Goal: Information Seeking & Learning: Check status

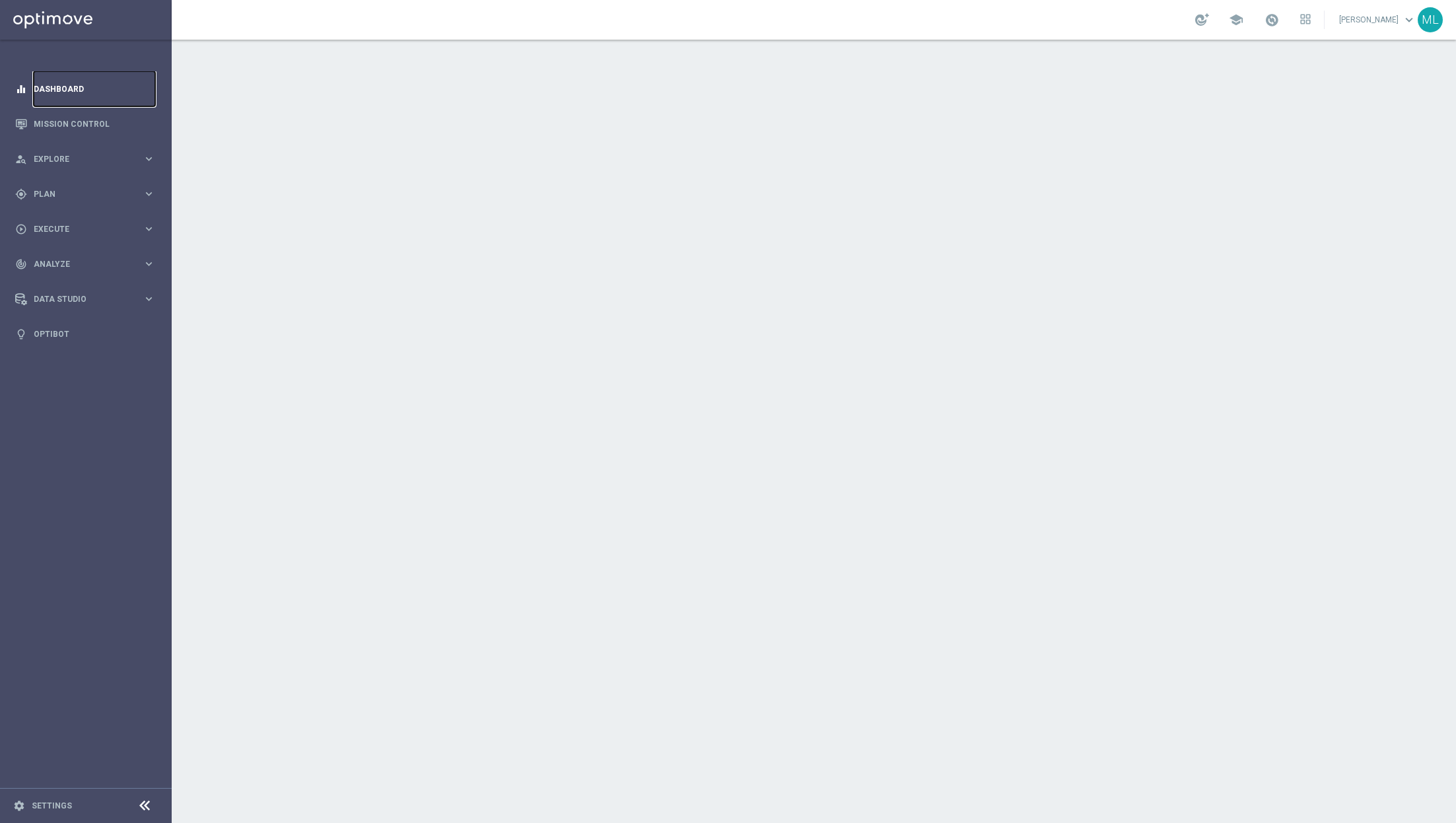
click at [59, 84] on link "Dashboard" at bounding box center [93, 89] width 121 height 35
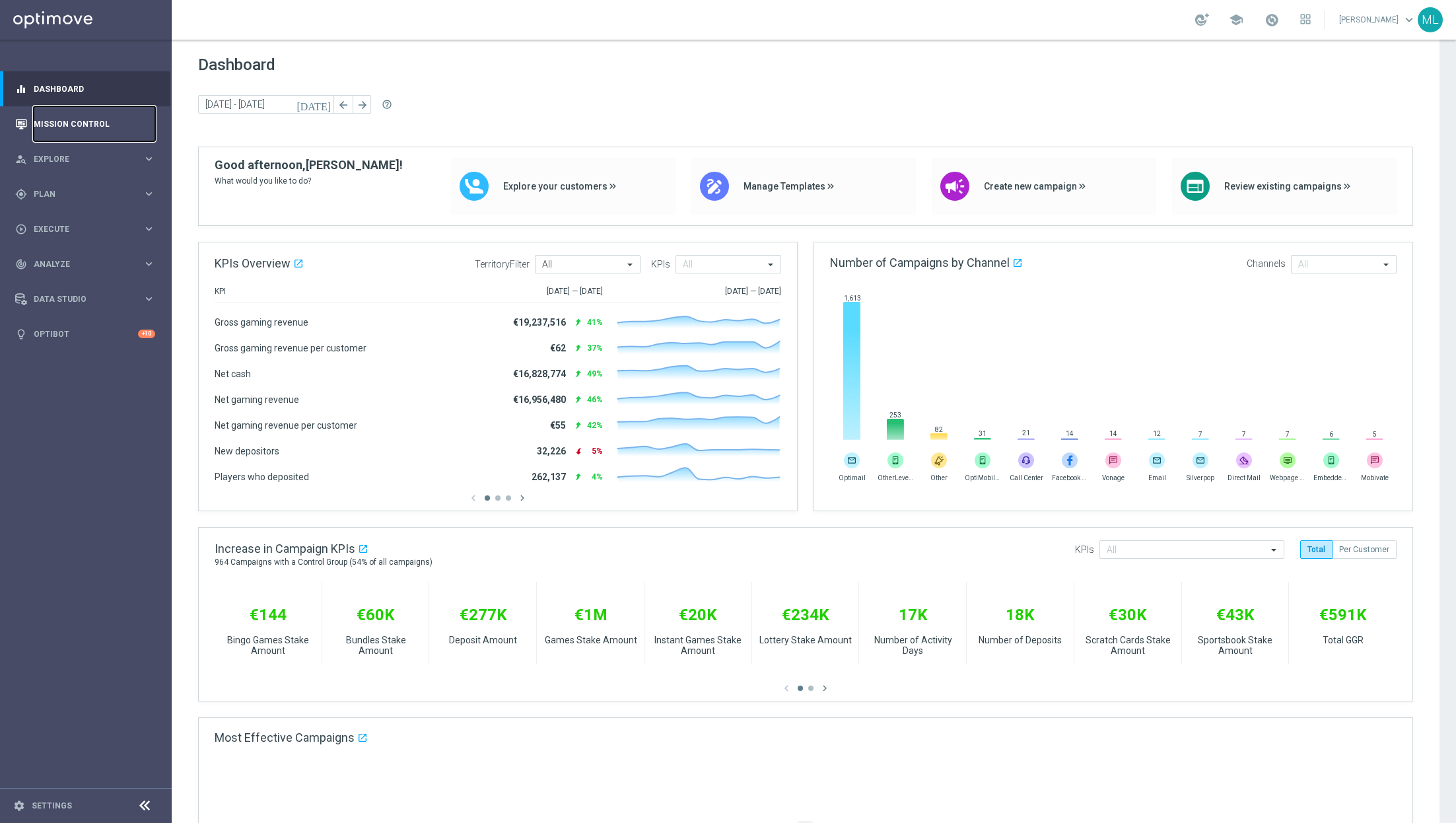
click at [80, 117] on link "Mission Control" at bounding box center [93, 124] width 121 height 35
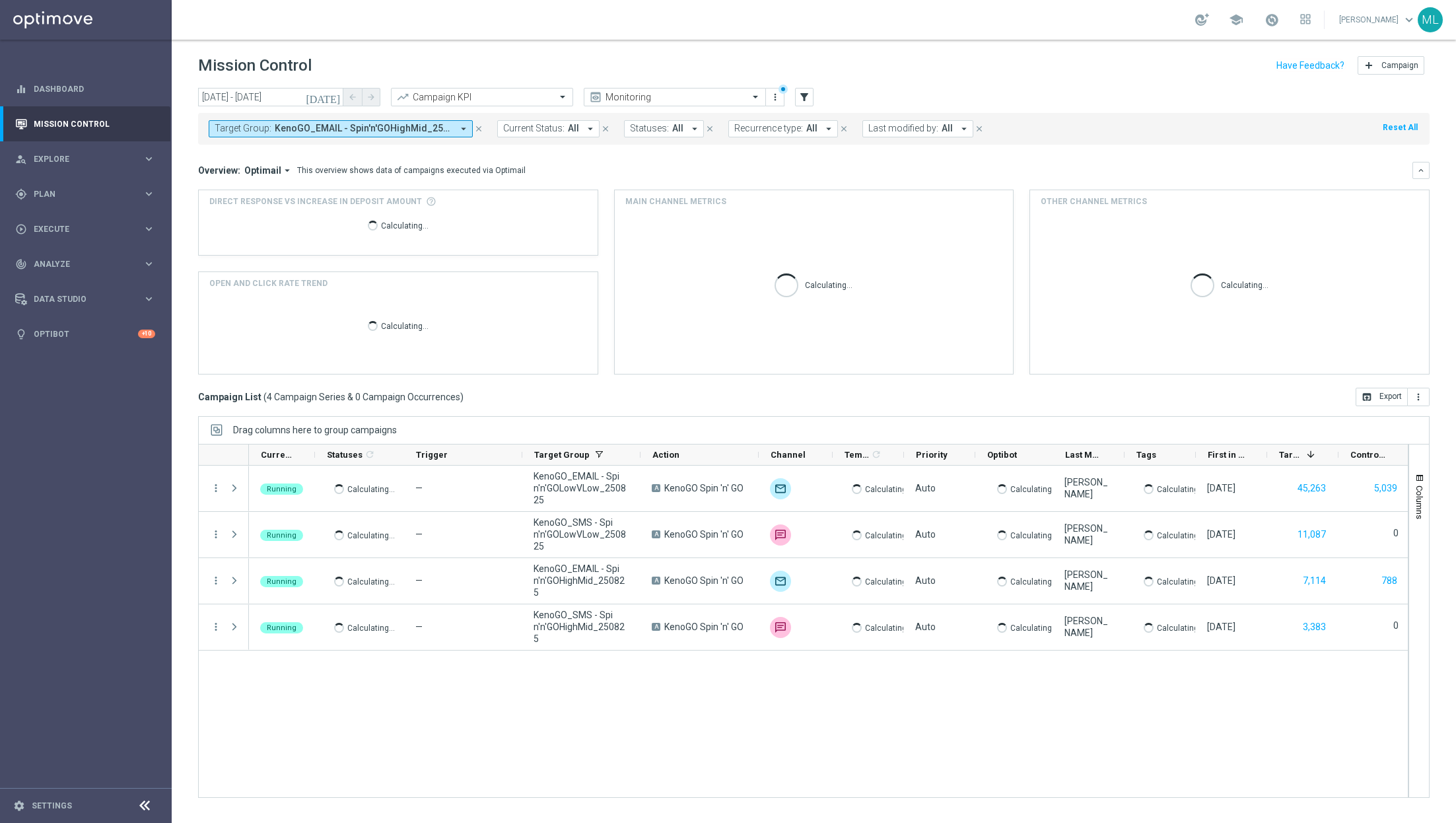
click at [364, 129] on span "KenoGO_EMAIL - Spin'n'GOHighMid_250825, KenoGO_EMAIL - Spin'n'GOLowVLow_250825,…" at bounding box center [363, 129] width 177 height 11
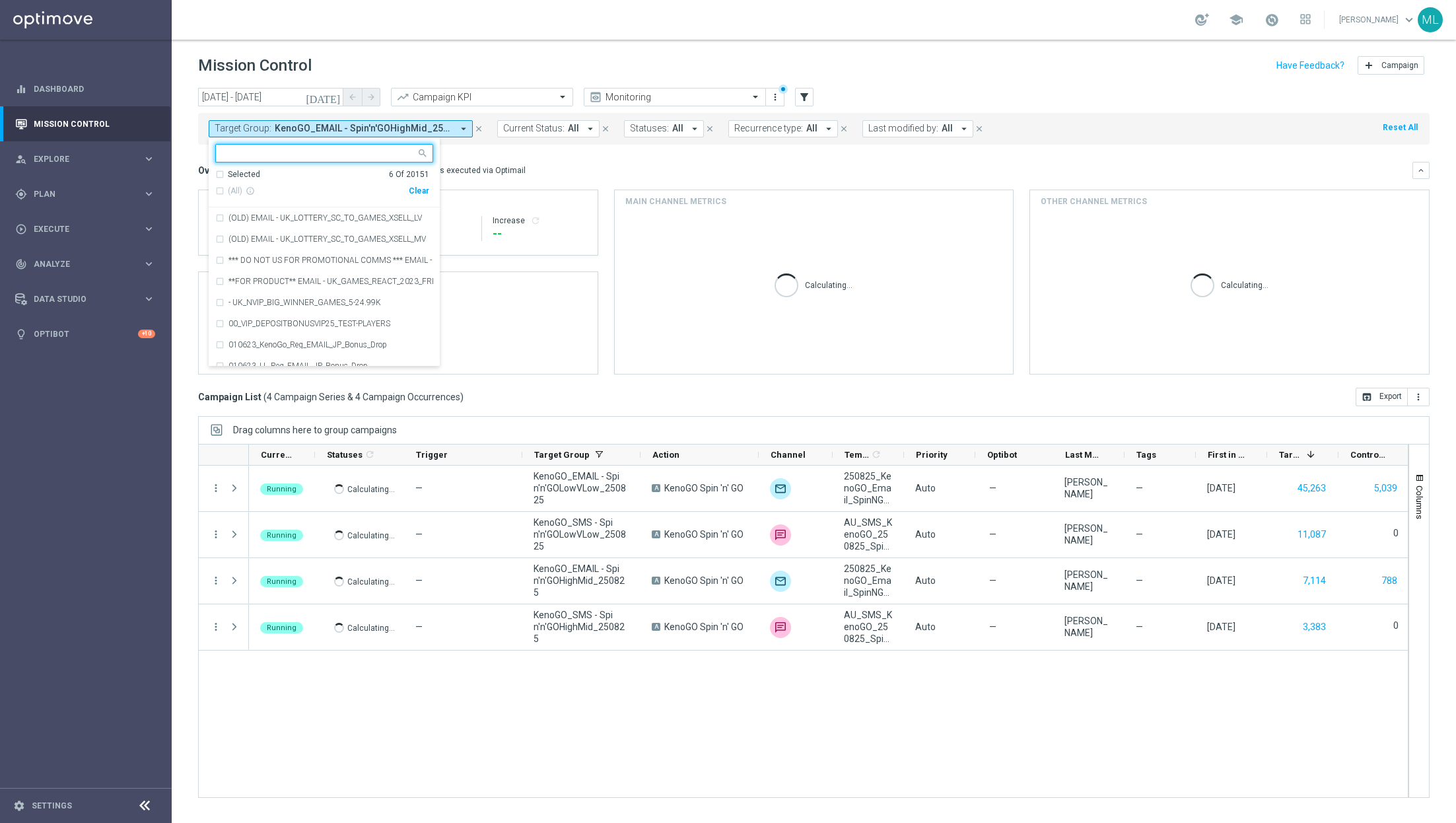
click at [333, 94] on icon "today" at bounding box center [324, 97] width 36 height 12
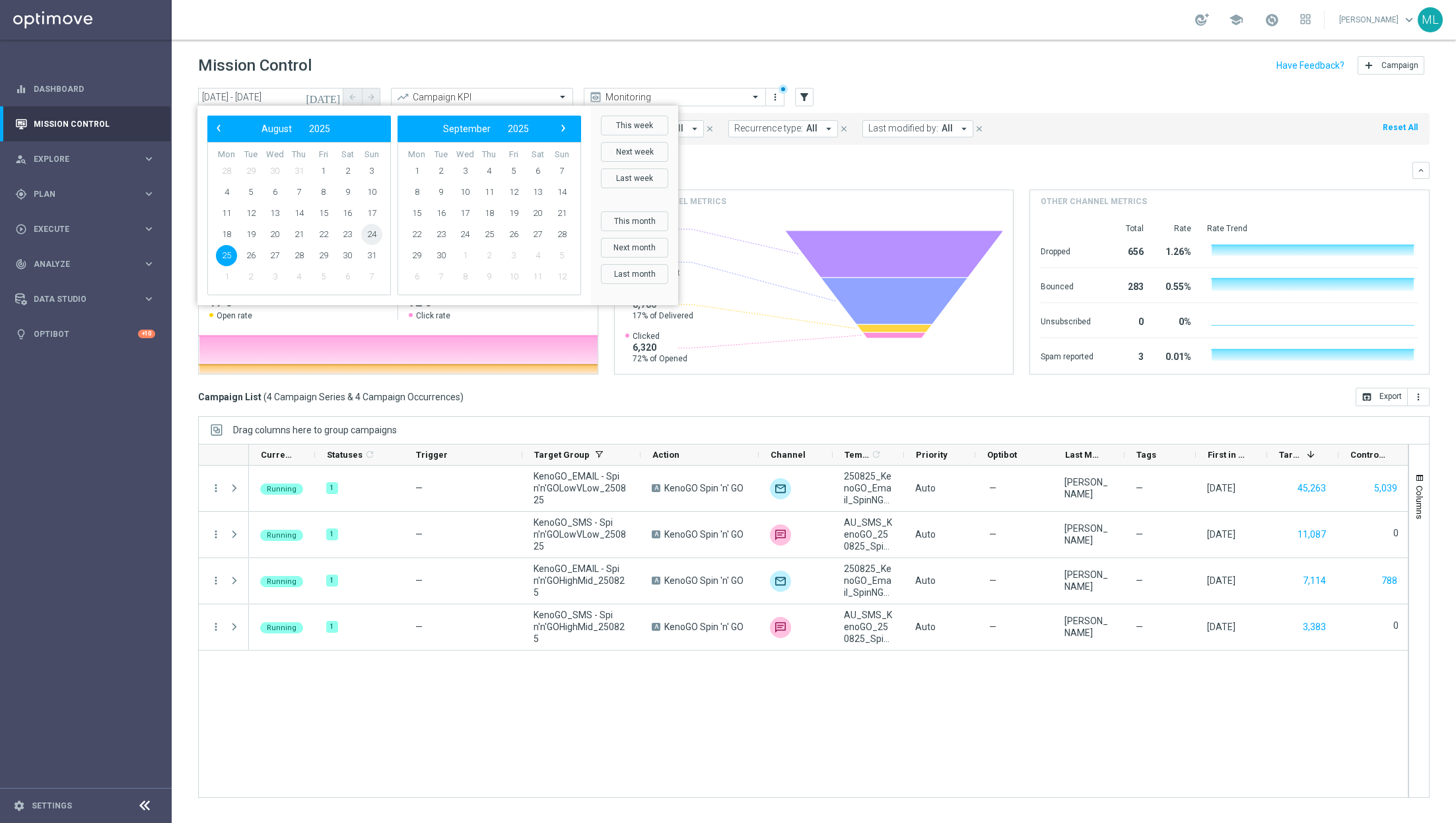
click at [369, 240] on span "24" at bounding box center [372, 234] width 21 height 21
click at [373, 237] on span "24" at bounding box center [372, 234] width 21 height 21
type input "24 Aug 2025 - 24 Aug 2025"
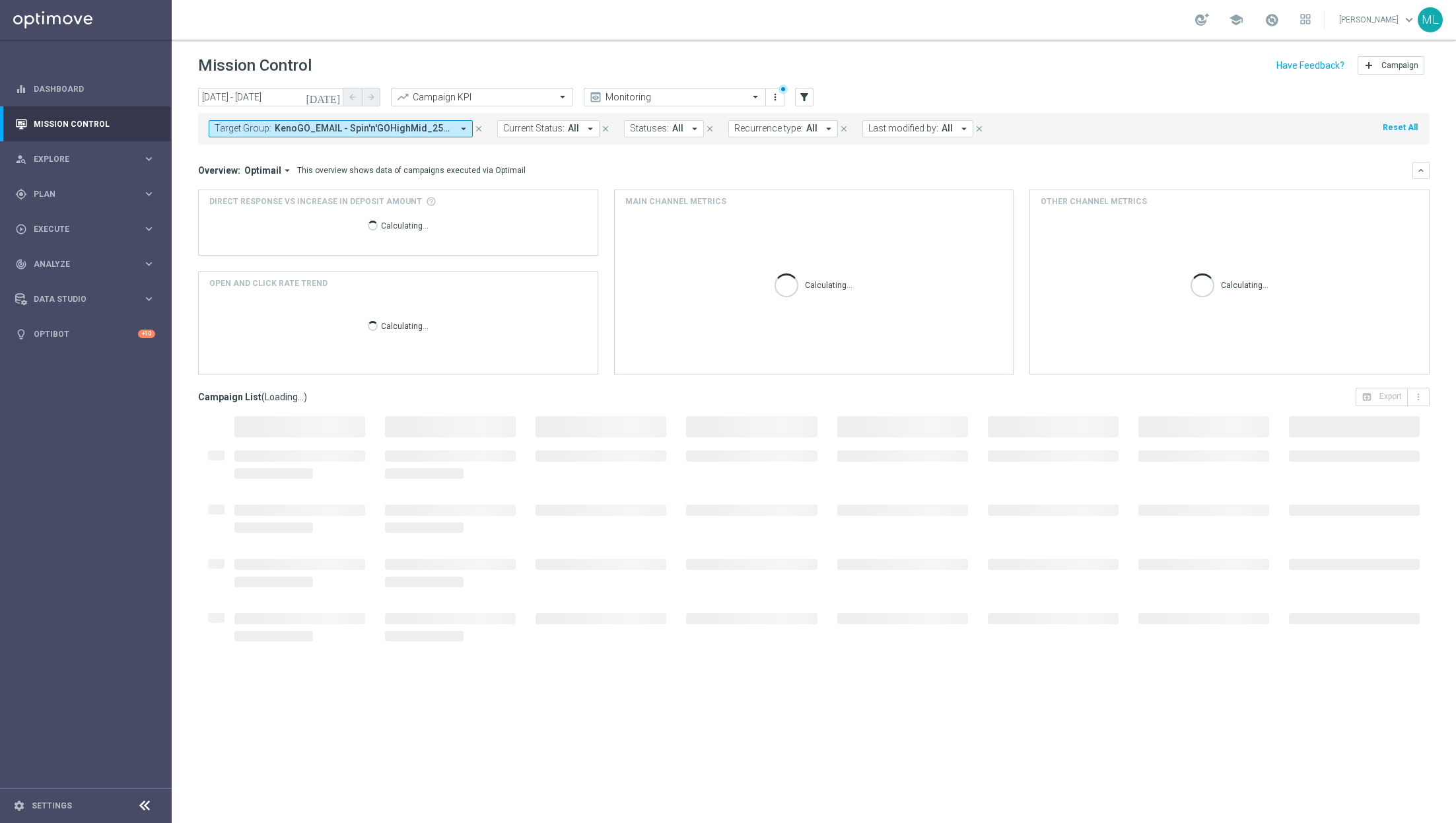
click at [403, 126] on span "KenoGO_EMAIL - Spin'n'GOHighMid_250825, KenoGO_EMAIL - Spin'n'GOLowVLow_250825,…" at bounding box center [363, 129] width 177 height 11
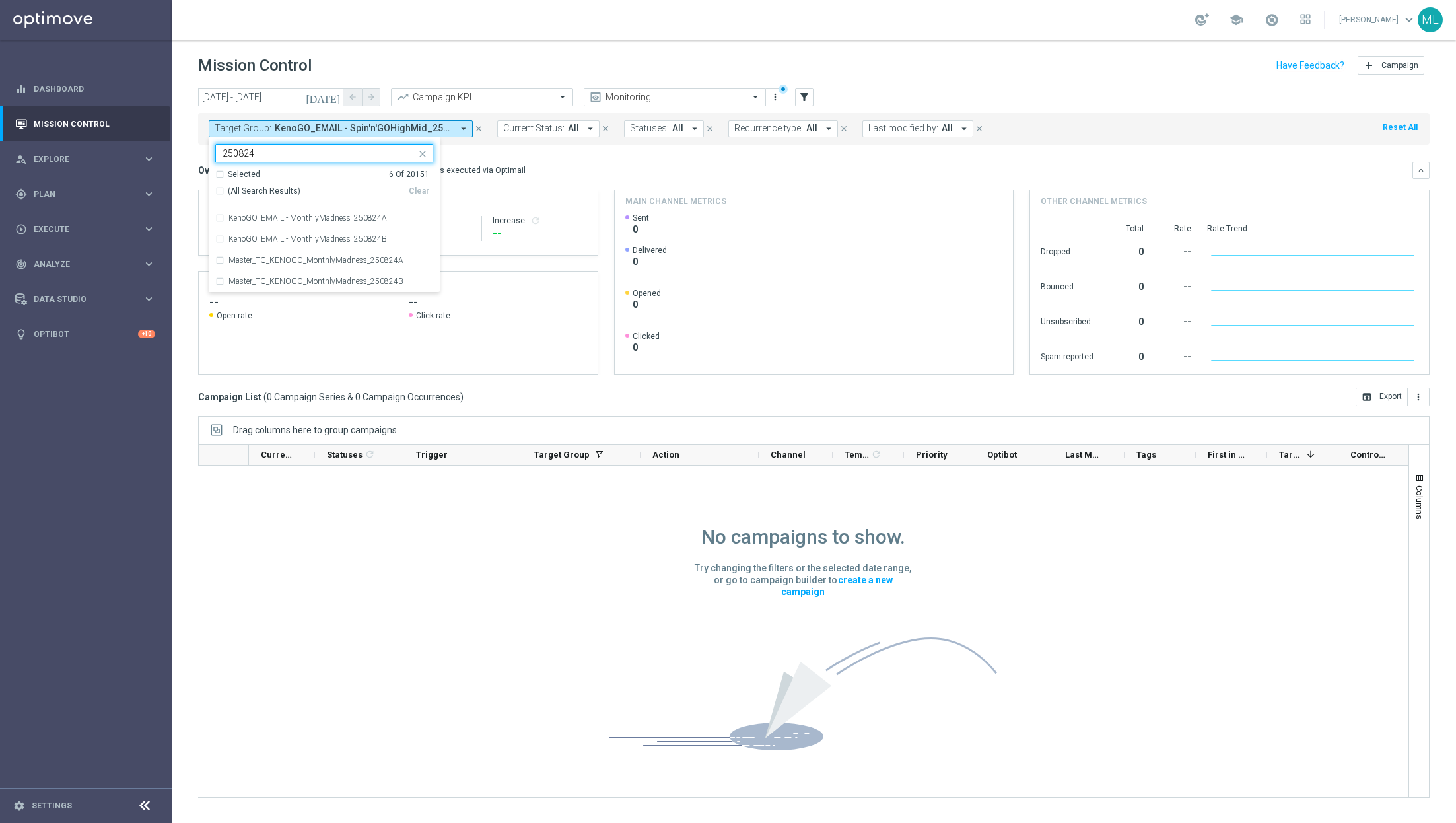
click at [220, 189] on div "(All Search Results)" at bounding box center [312, 191] width 193 height 11
type input "250824"
click at [550, 163] on div "Overview: Optimail arrow_drop_down This overview shows data of campaigns execut…" at bounding box center [814, 170] width 1231 height 18
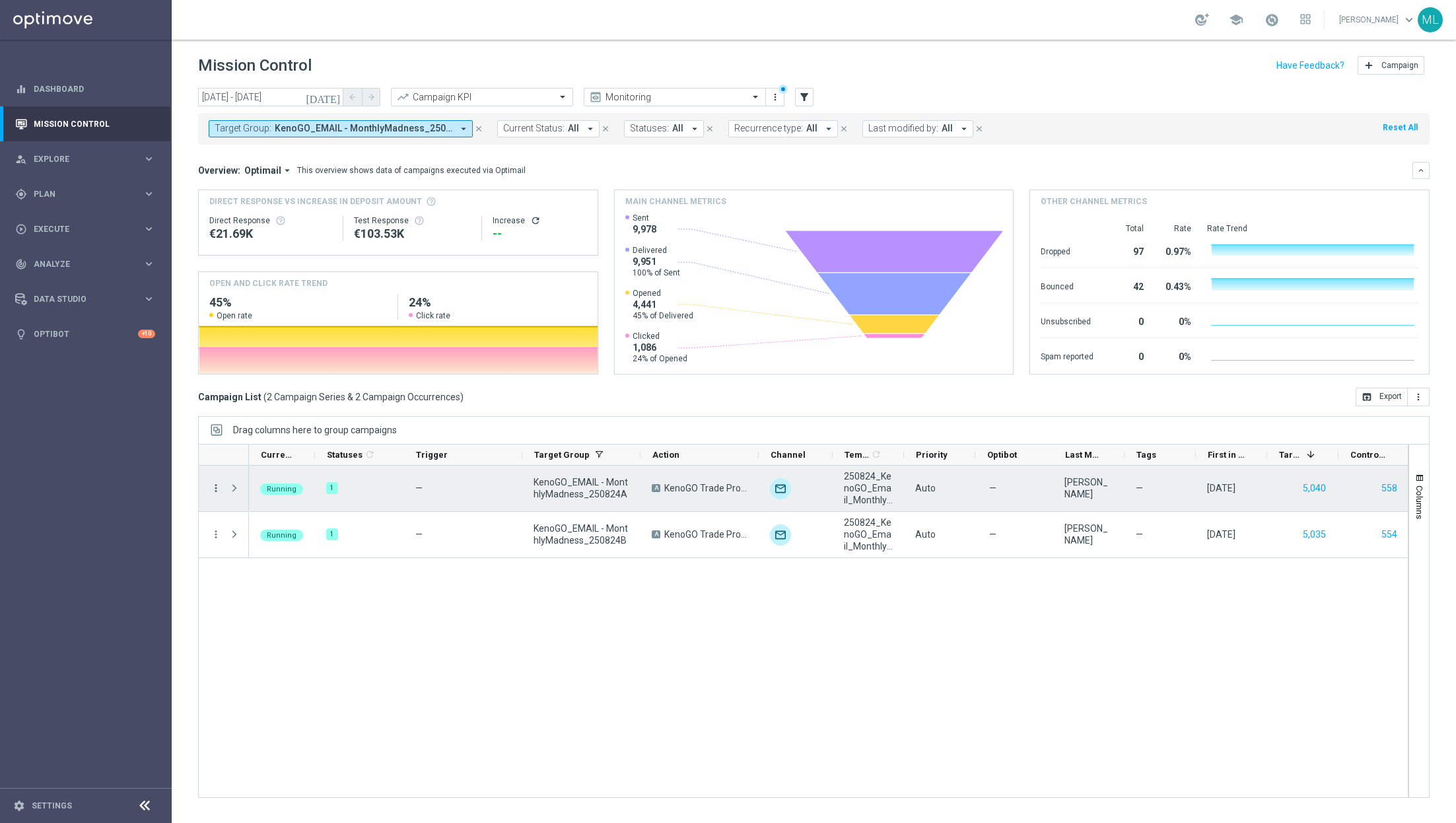
click at [214, 486] on icon "more_vert" at bounding box center [215, 487] width 12 height 12
click at [270, 534] on span "Channel Metrics" at bounding box center [272, 533] width 62 height 9
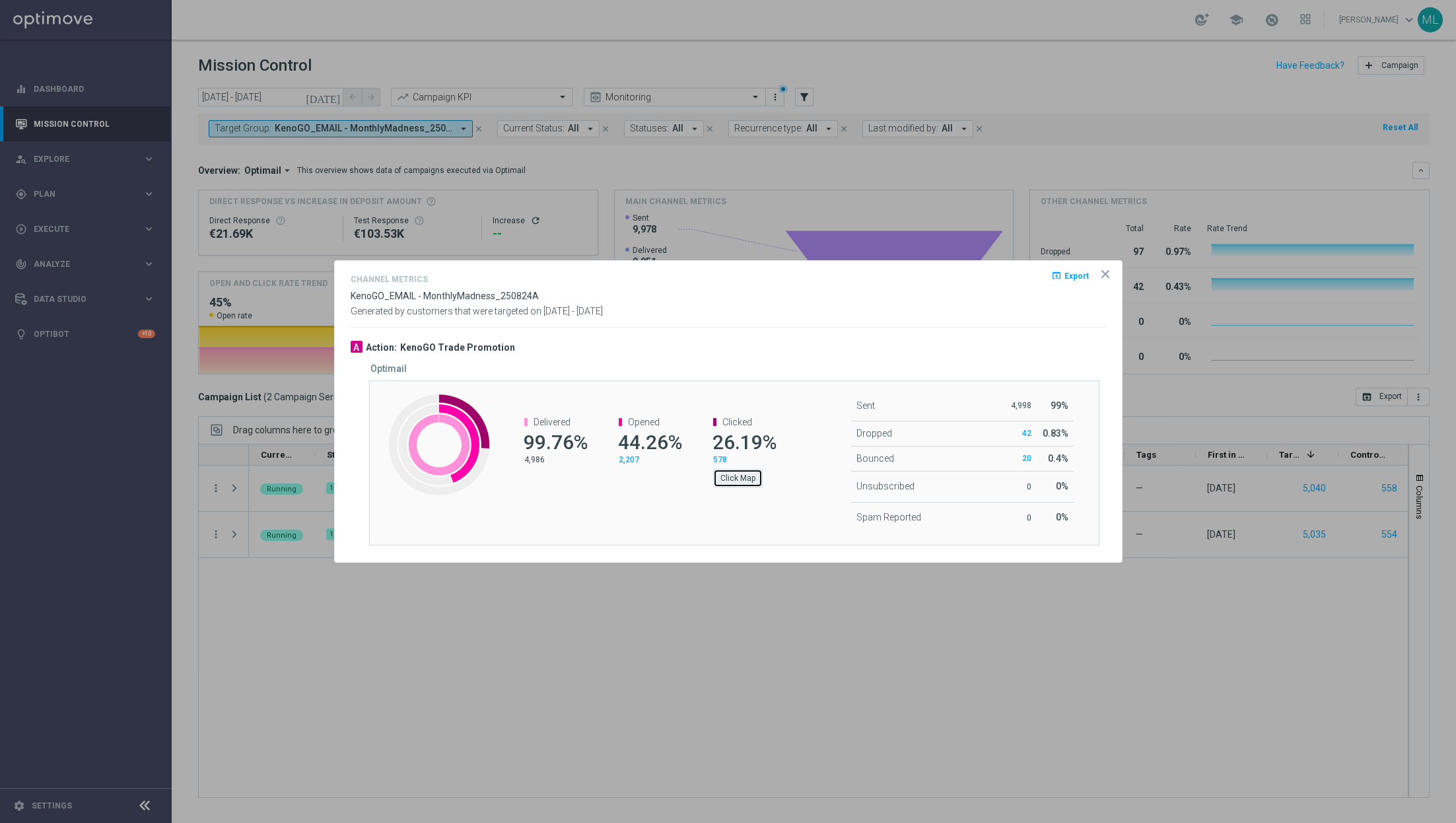
click at [742, 479] on button "Click Map" at bounding box center [738, 478] width 50 height 18
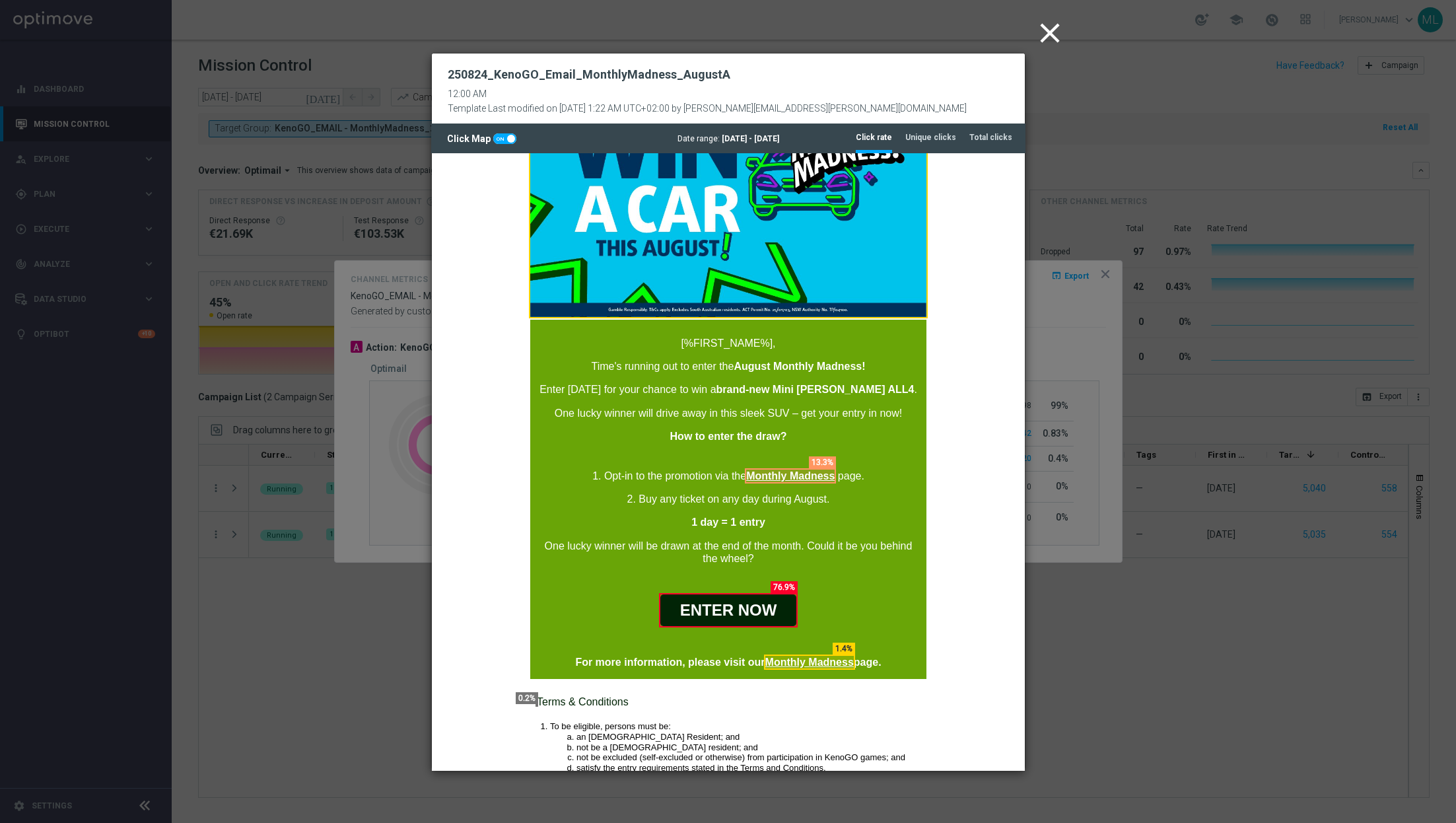
scroll to position [210, 0]
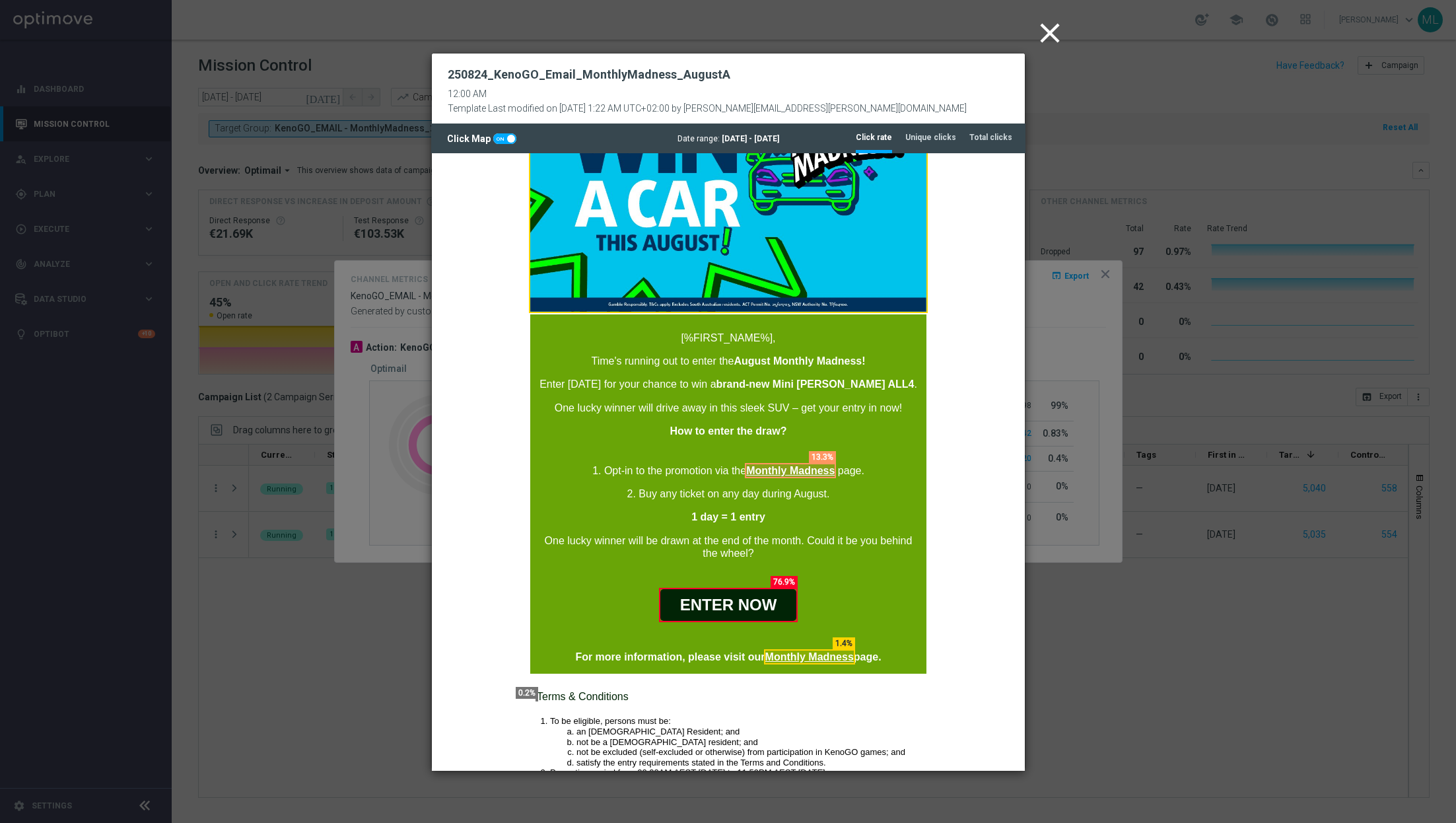
click at [1049, 27] on icon "close" at bounding box center [1050, 33] width 33 height 33
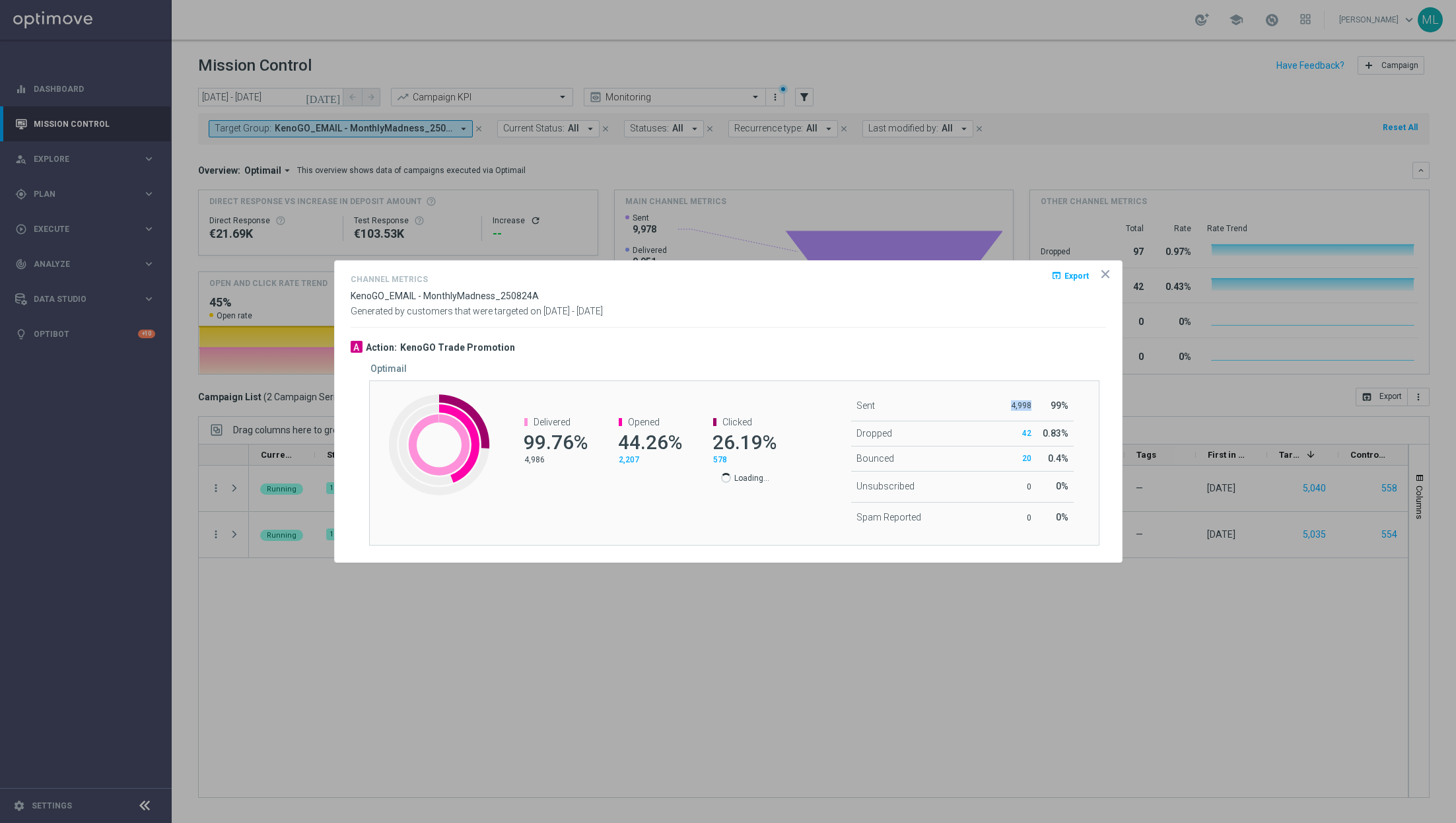
drag, startPoint x: 1010, startPoint y: 405, endPoint x: 1029, endPoint y: 405, distance: 19.0
click at [1029, 405] on p "4,998" at bounding box center [1018, 405] width 27 height 10
click at [1058, 372] on div "Optimail" at bounding box center [743, 369] width 745 height 11
click at [1099, 274] on icon "icon" at bounding box center [1105, 274] width 13 height 13
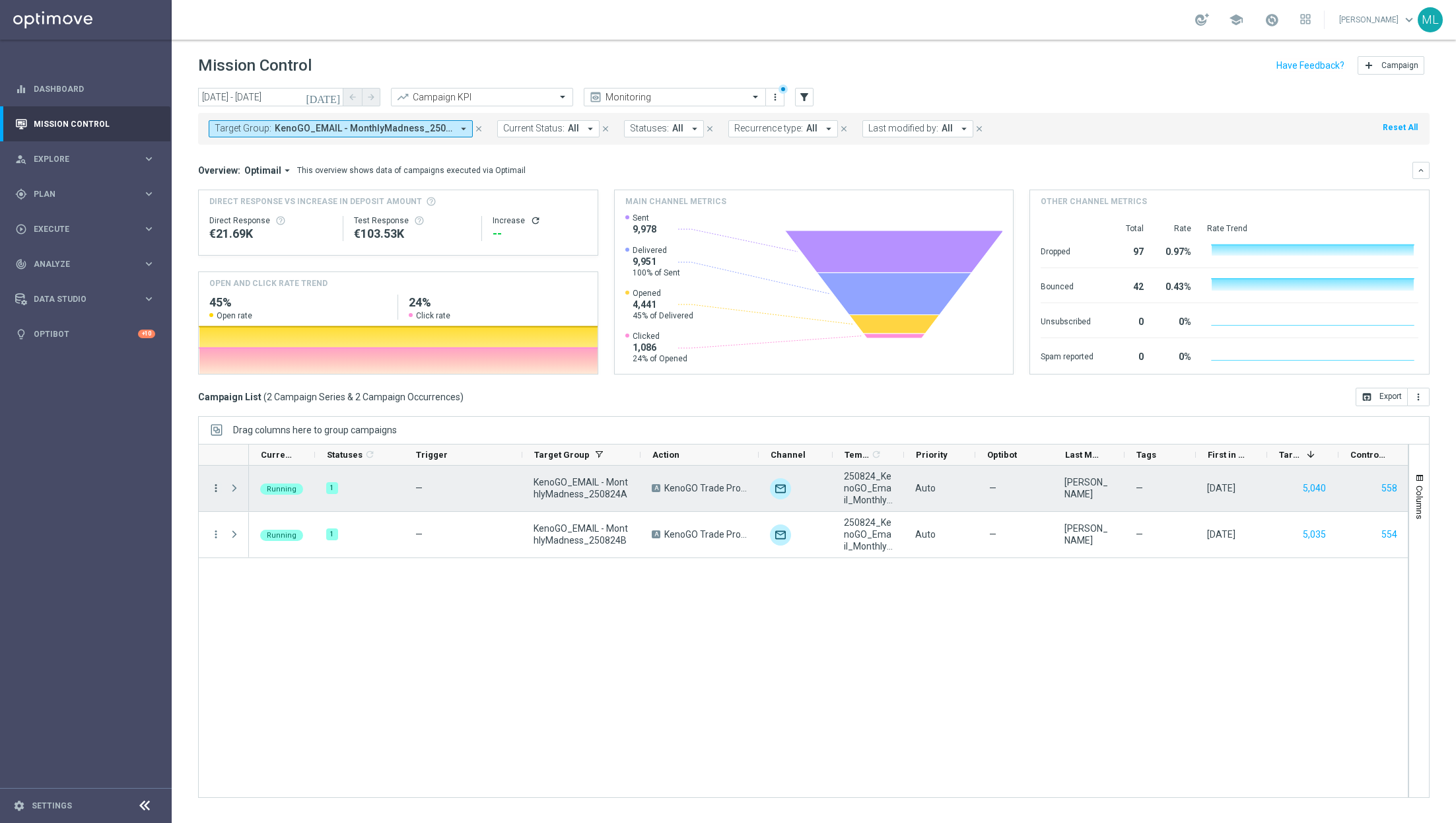
click at [212, 486] on icon "more_vert" at bounding box center [215, 487] width 12 height 12
click at [246, 563] on div "bar_chart Go to Campaign Analysis" at bounding box center [295, 570] width 149 height 18
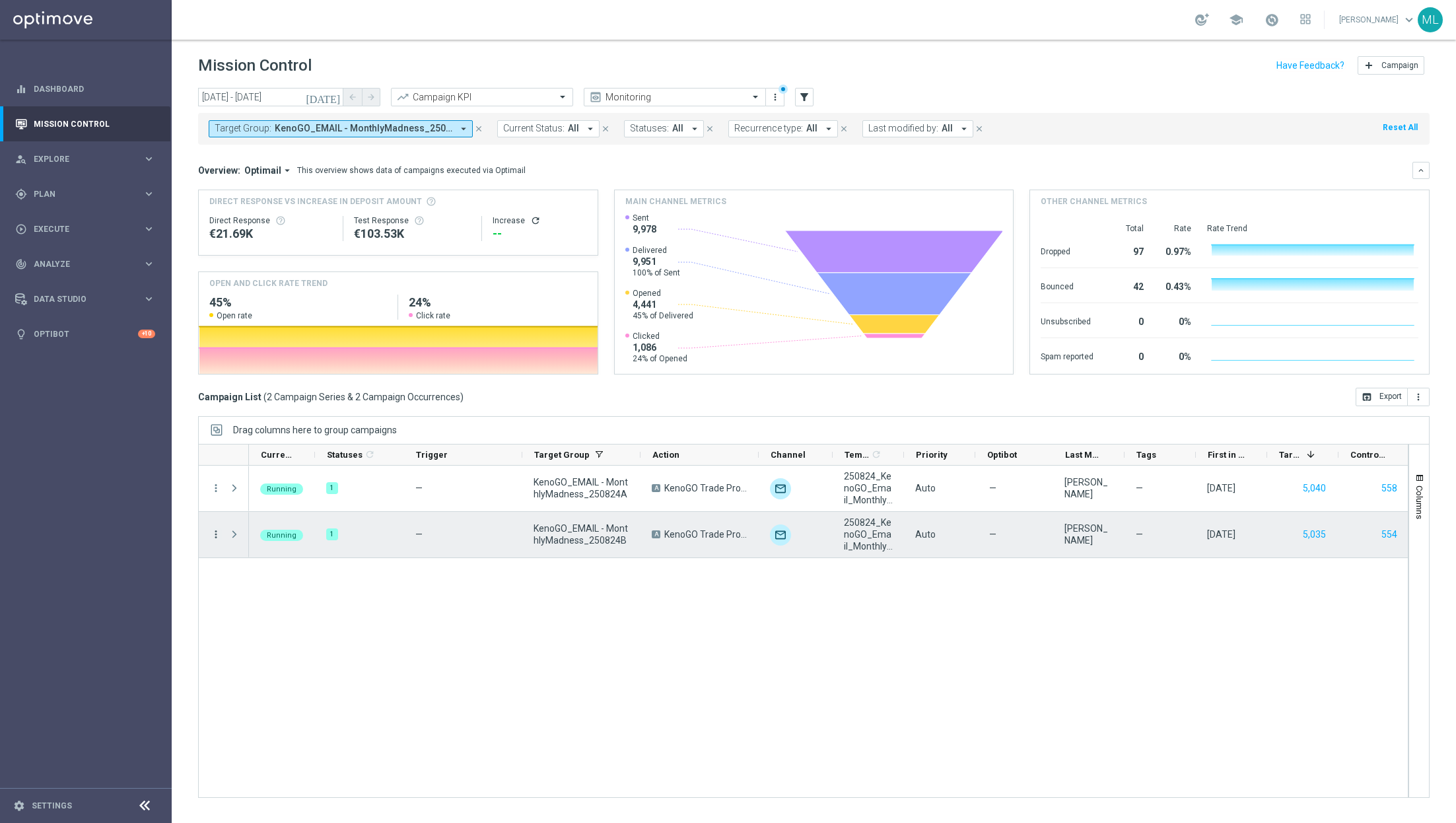
click at [214, 533] on icon "more_vert" at bounding box center [215, 534] width 12 height 12
click at [296, 611] on span "Go to Campaign Analysis" at bounding box center [288, 616] width 94 height 9
click at [213, 534] on icon "more_vert" at bounding box center [215, 534] width 12 height 12
click at [274, 583] on span "Channel Metrics" at bounding box center [272, 579] width 62 height 9
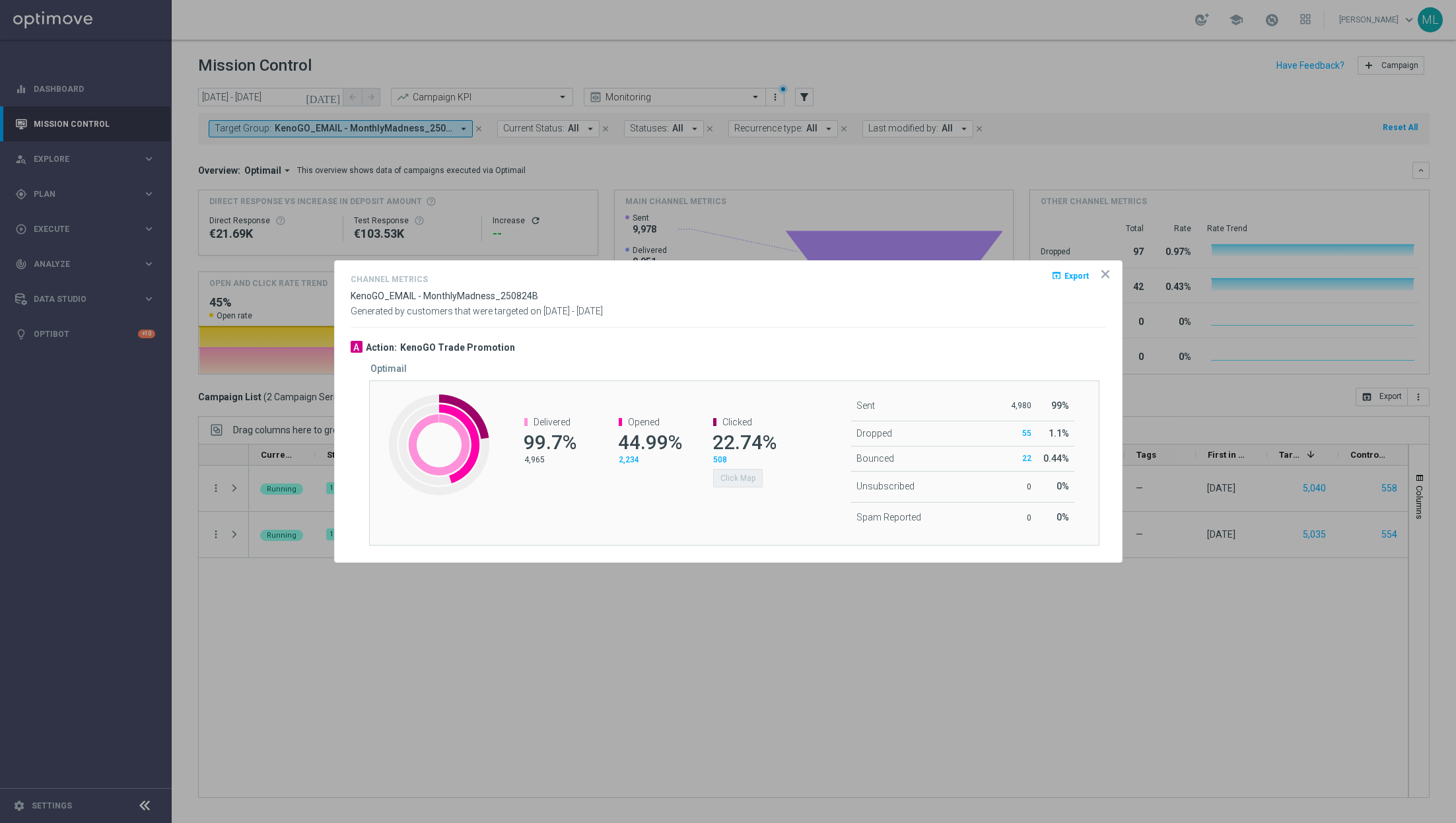
click at [742, 433] on span "22.74%" at bounding box center [744, 442] width 64 height 23
click at [740, 474] on button "Click Map" at bounding box center [738, 478] width 50 height 18
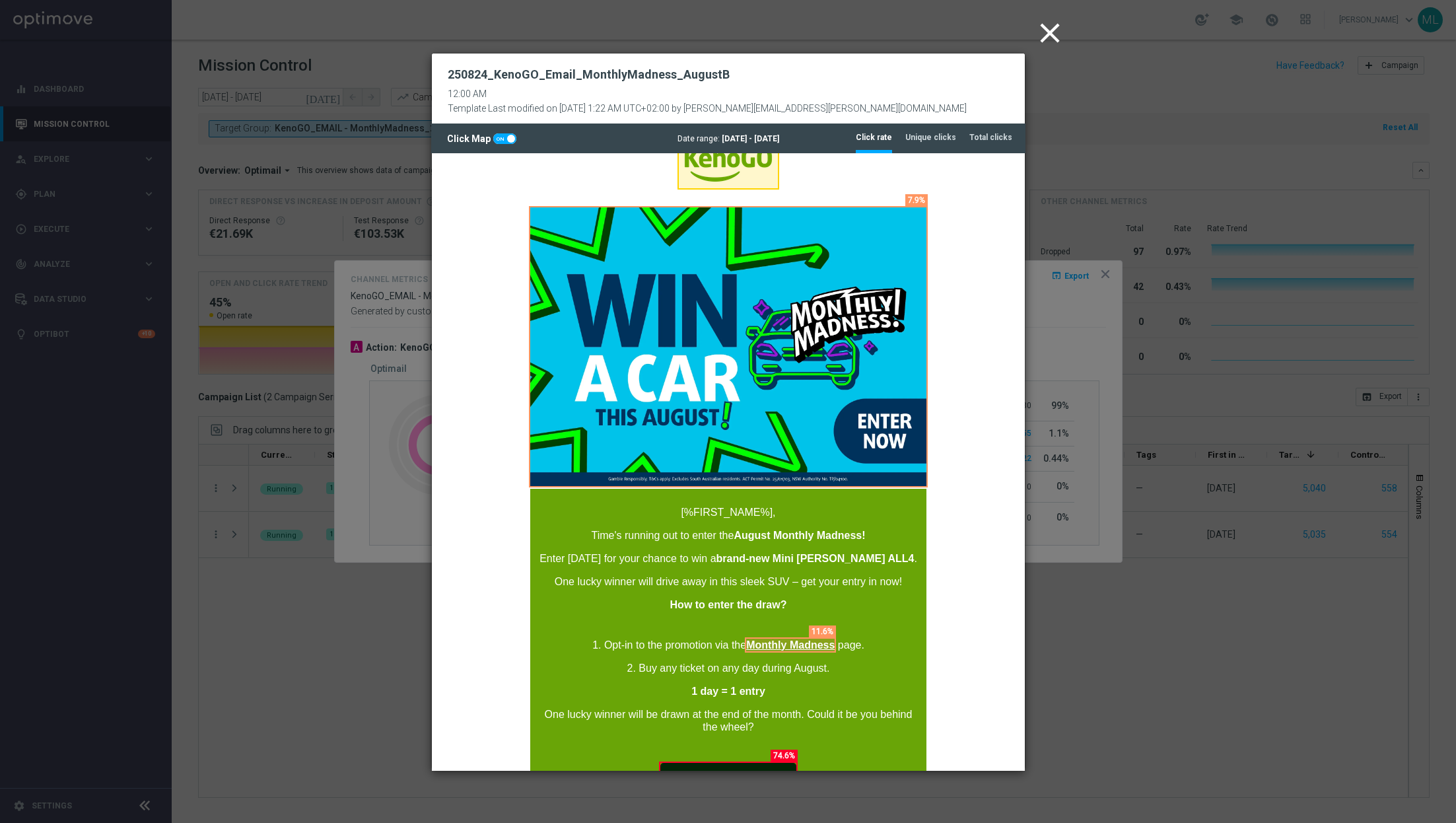
scroll to position [36, 0]
click at [934, 134] on tab-header "Unique clicks" at bounding box center [930, 138] width 51 height 11
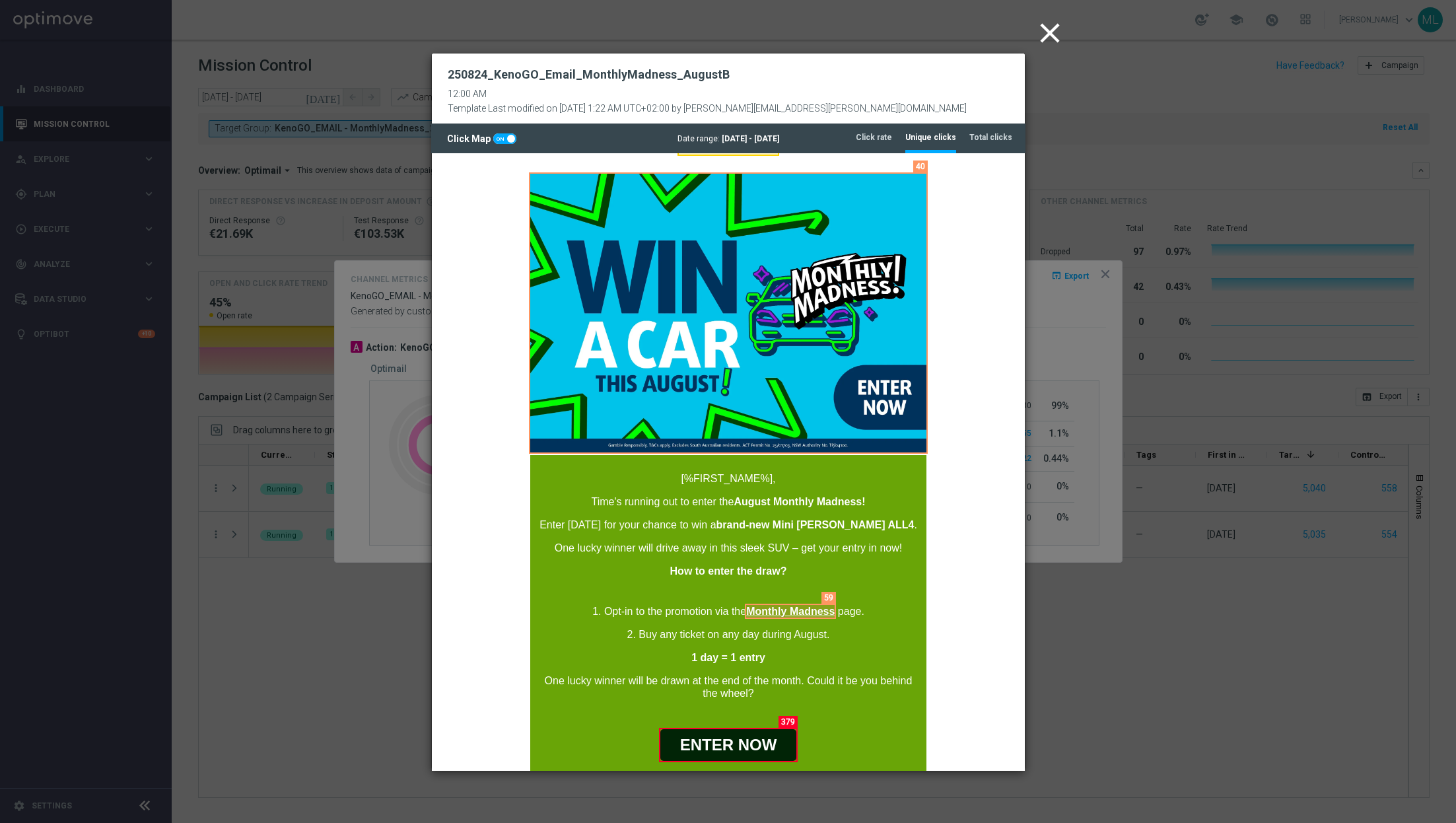
scroll to position [68, 0]
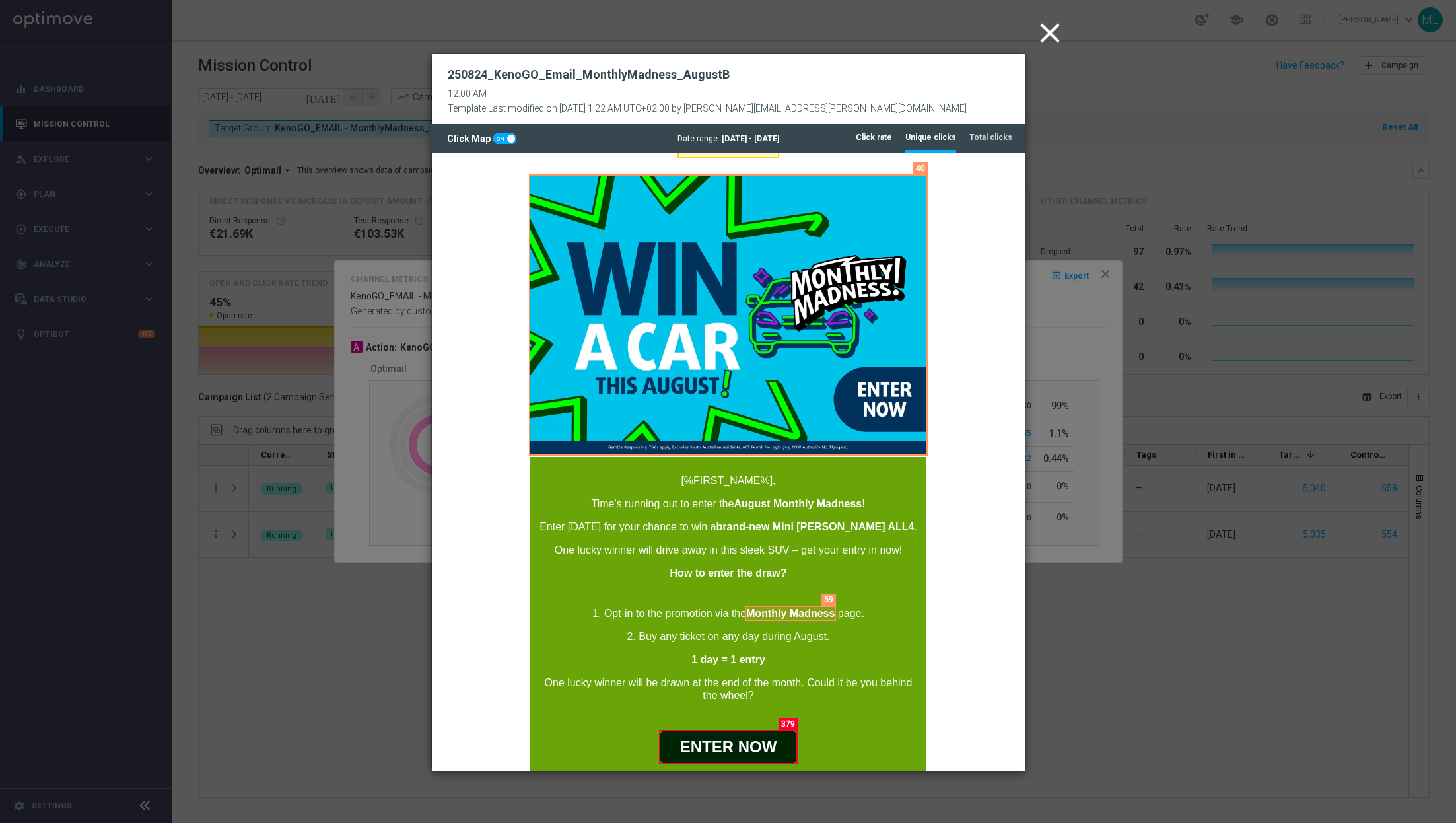
click at [877, 133] on tab-header "Click rate" at bounding box center [874, 138] width 36 height 11
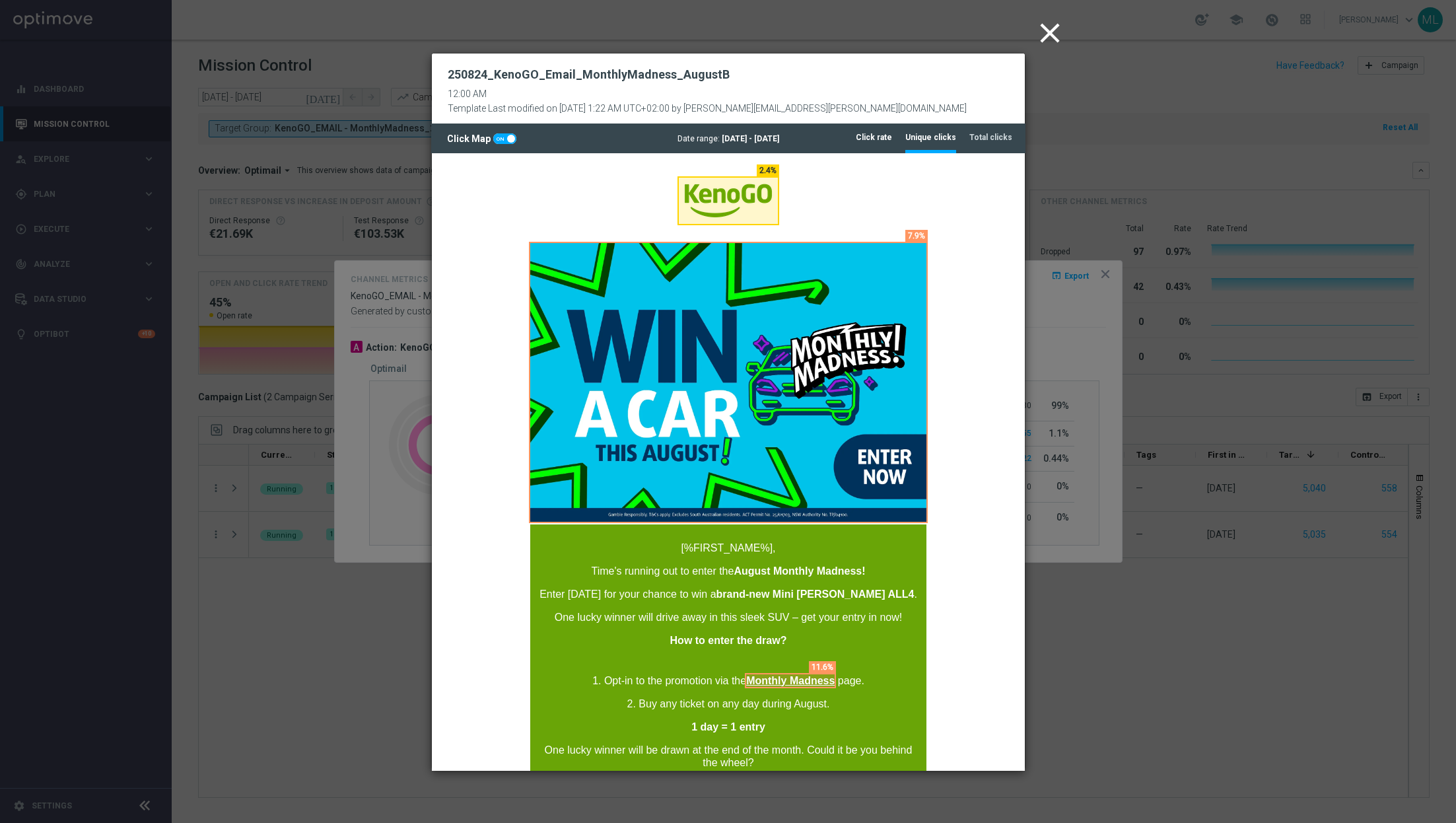
scroll to position [0, 0]
click at [926, 138] on tab-header "Unique clicks" at bounding box center [930, 138] width 51 height 11
click at [1056, 29] on icon "close" at bounding box center [1050, 33] width 33 height 33
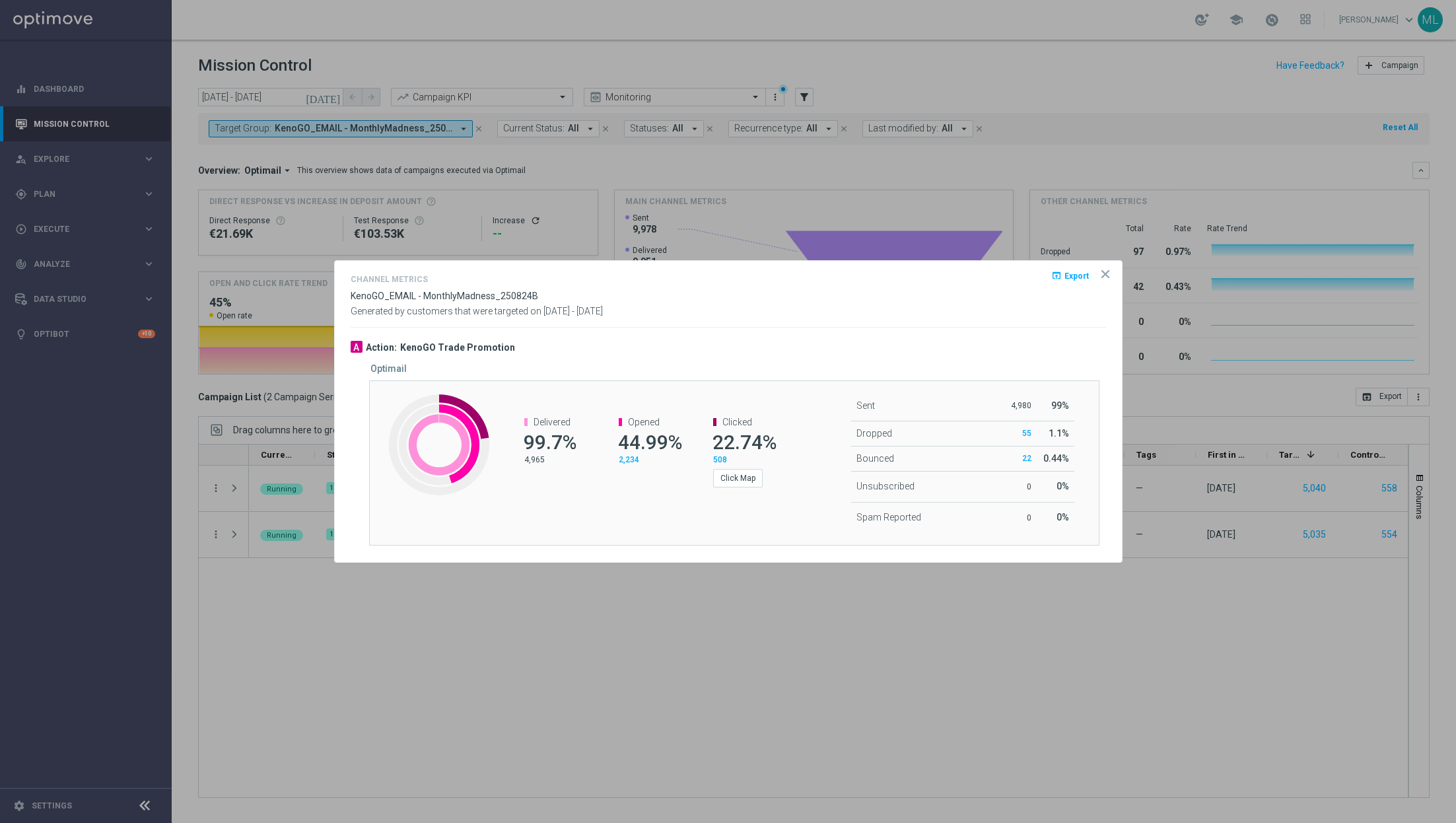
drag, startPoint x: 514, startPoint y: 445, endPoint x: 745, endPoint y: 453, distance: 231.1
click at [745, 453] on div "Delivered 99.7% 4,965 Opened 44.99% 2,234 Clicked 22.74% 508 Click Map" at bounding box center [642, 451] width 304 height 97
click at [641, 523] on div "Created with Highcharts 9.3.3 Delivered 99.7% 4,965 Opened 44.99% 2,234 Clicked…" at bounding box center [734, 462] width 730 height 166
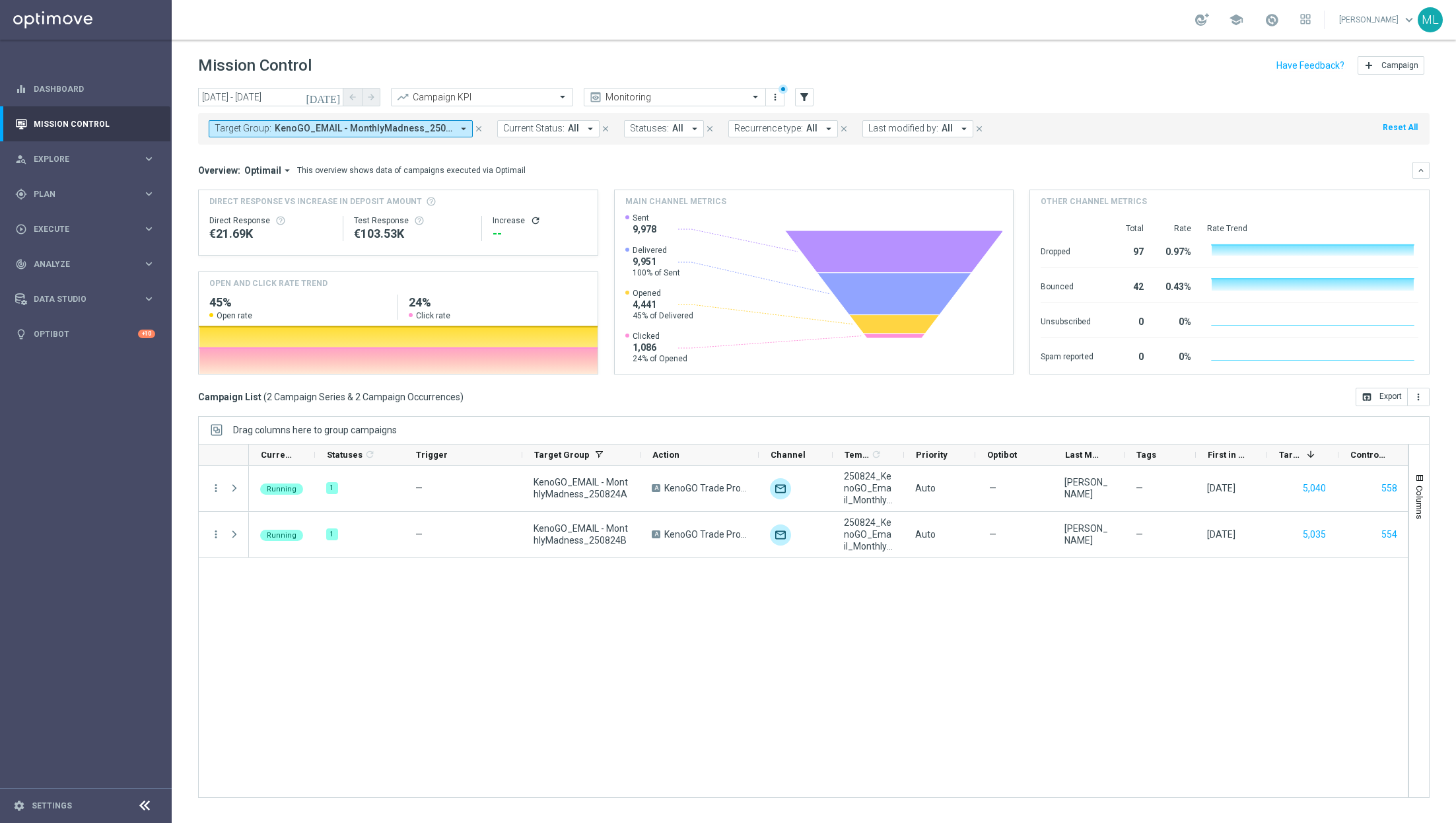
click at [334, 126] on span "KenoGO_EMAIL - MonthlyMadness_250824A, KenoGO_EMAIL - MonthlyMadness_250824B, K…" at bounding box center [363, 129] width 177 height 11
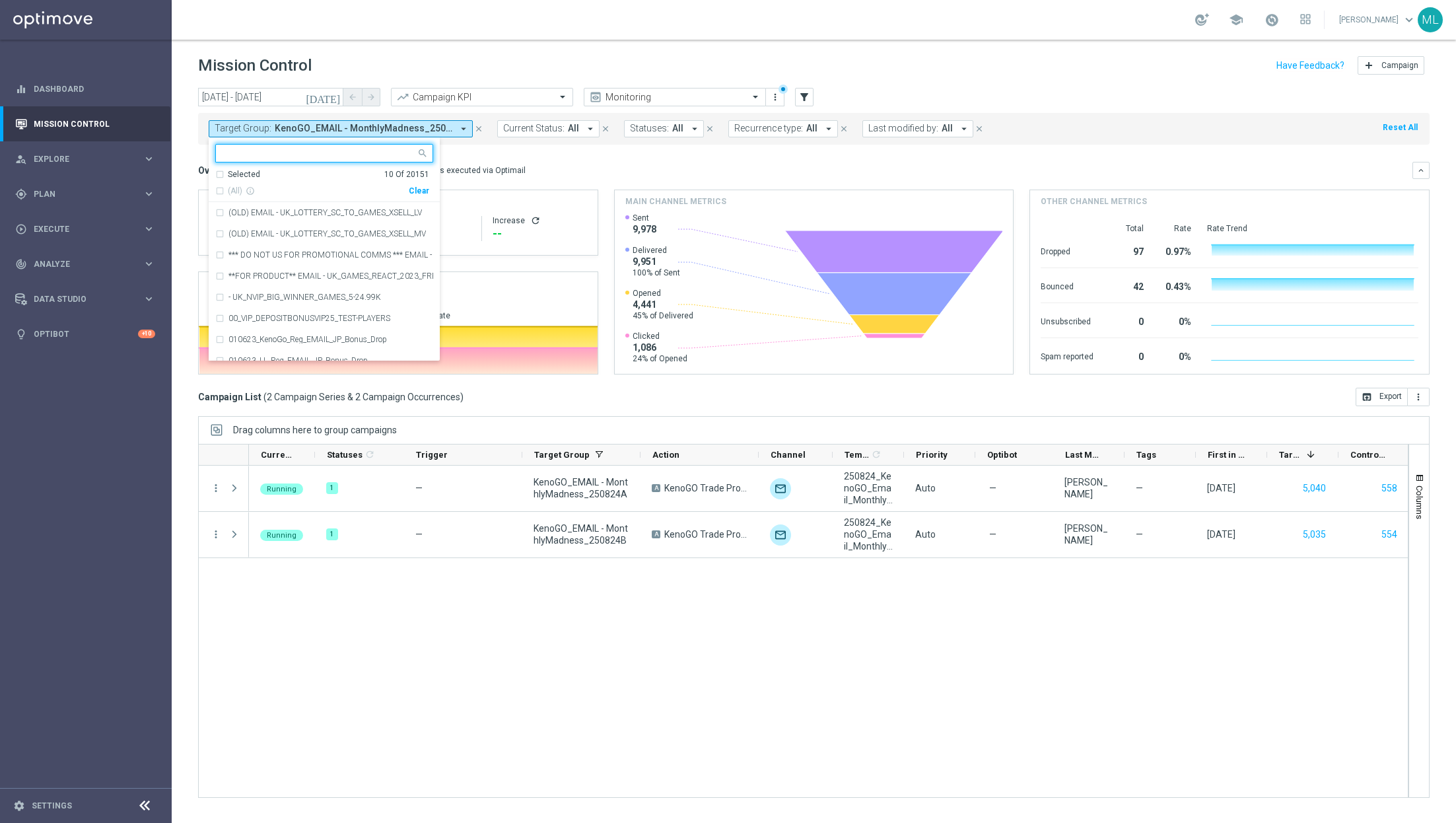
click at [0, 0] on div "Clear" at bounding box center [0, 0] width 0 height 0
click at [301, 153] on input "text" at bounding box center [319, 154] width 193 height 11
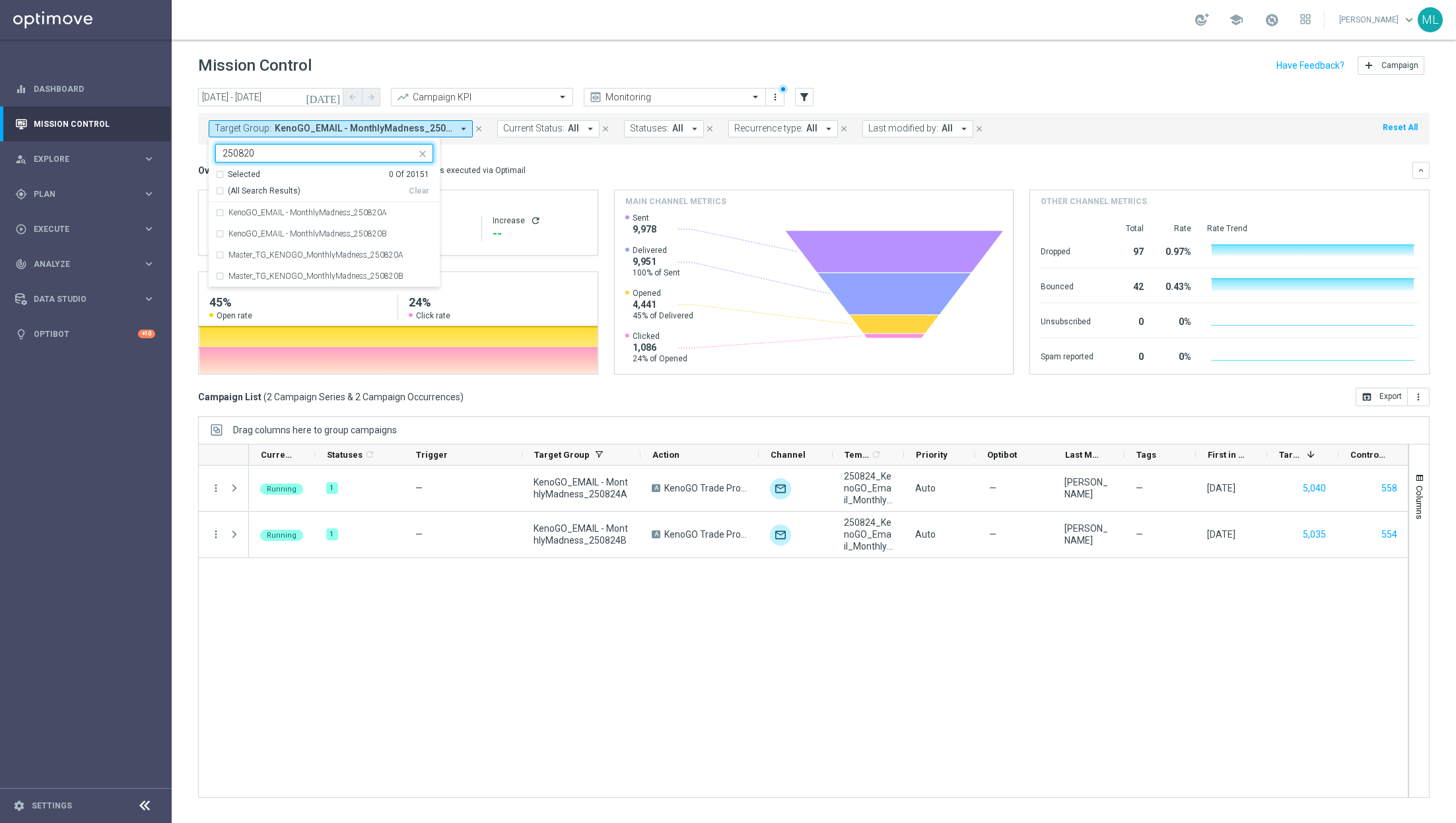
click at [222, 191] on div "(All Search Results)" at bounding box center [312, 191] width 193 height 11
type input "250820"
click at [572, 160] on mini-dashboard "Overview: Optimail arrow_drop_down This overview shows data of campaigns execut…" at bounding box center [814, 265] width 1231 height 243
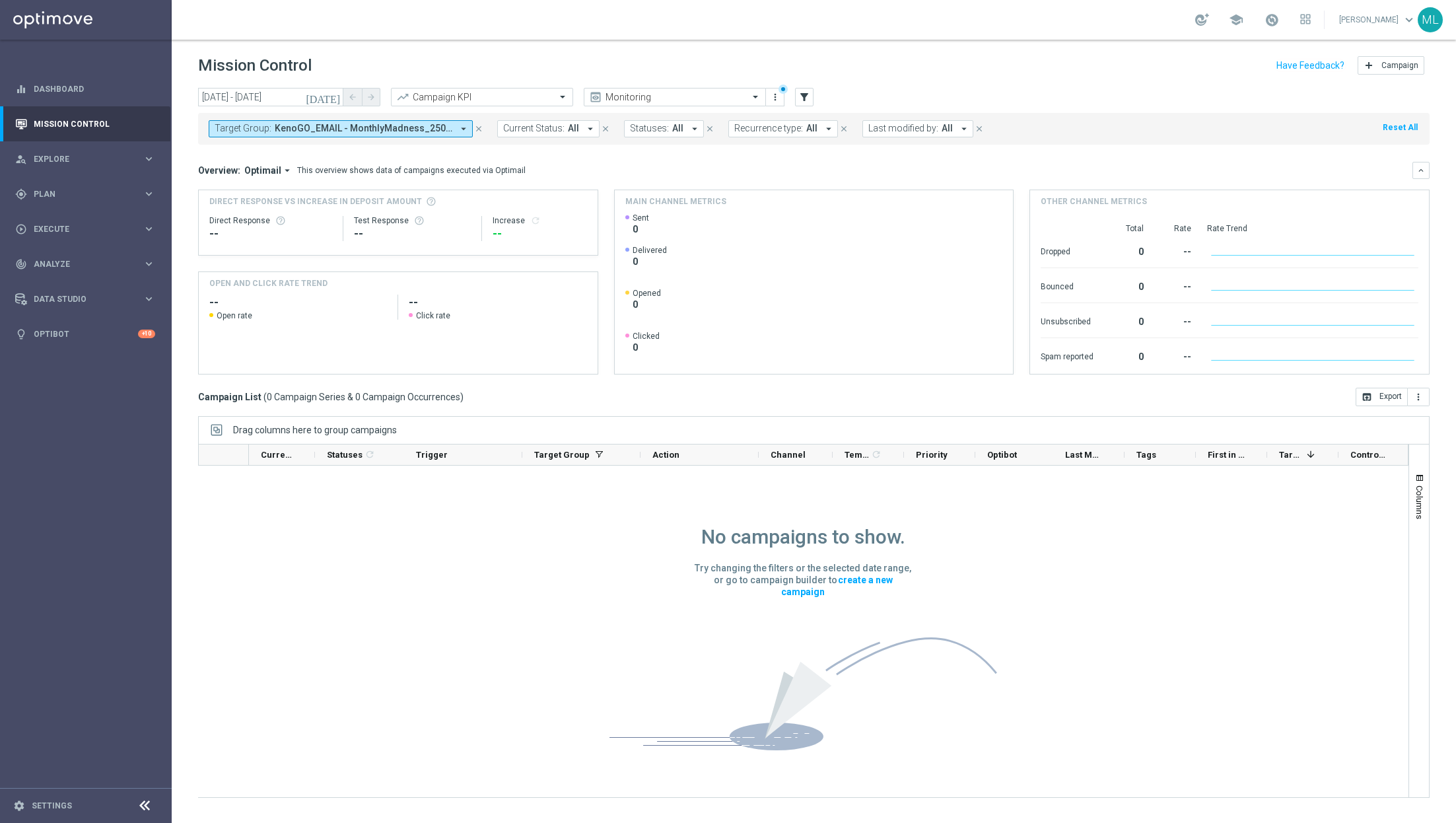
click at [334, 97] on icon "[DATE]" at bounding box center [324, 97] width 36 height 12
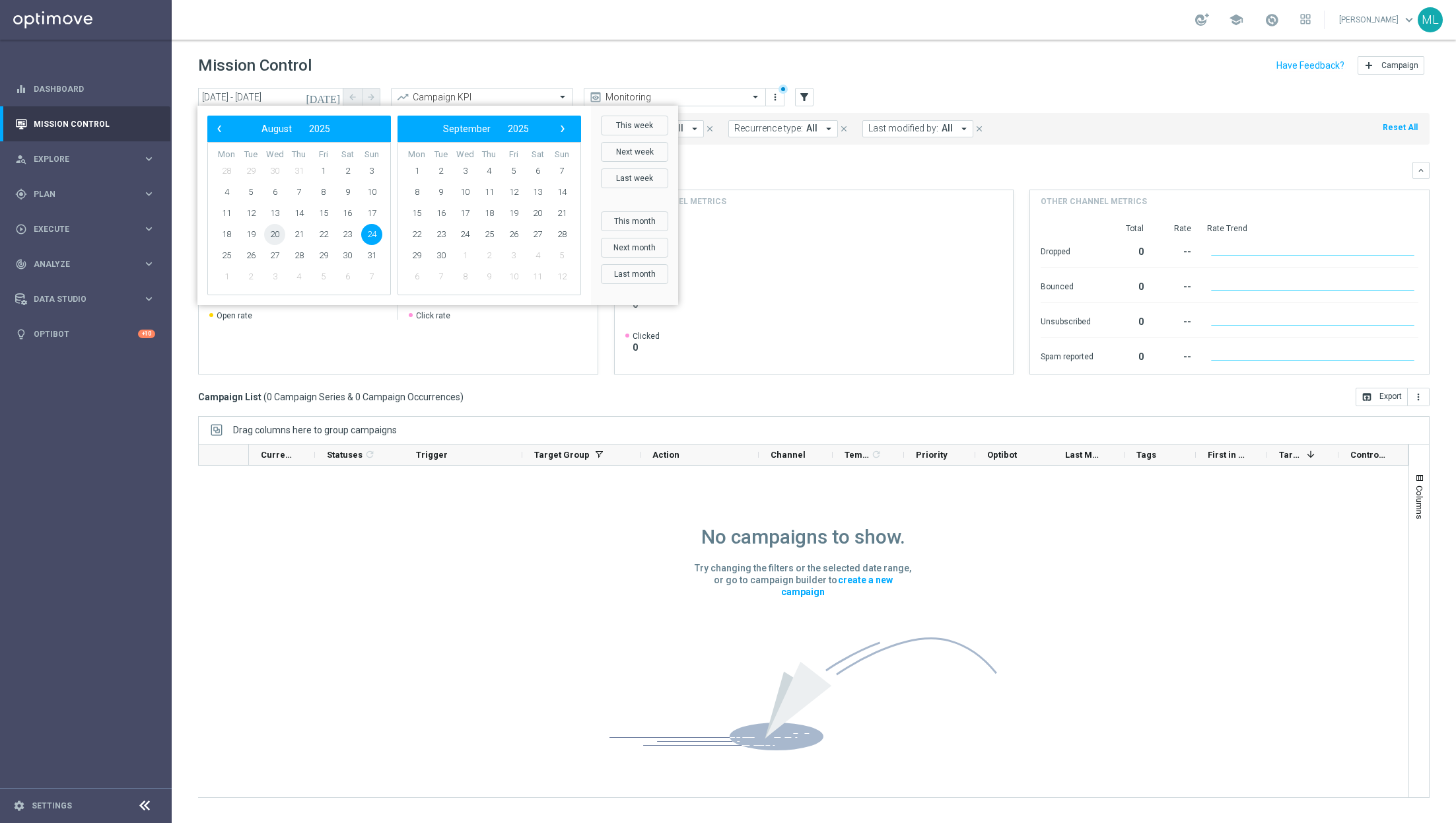
click at [273, 235] on span "20" at bounding box center [275, 234] width 21 height 21
type input "[DATE] - [DATE]"
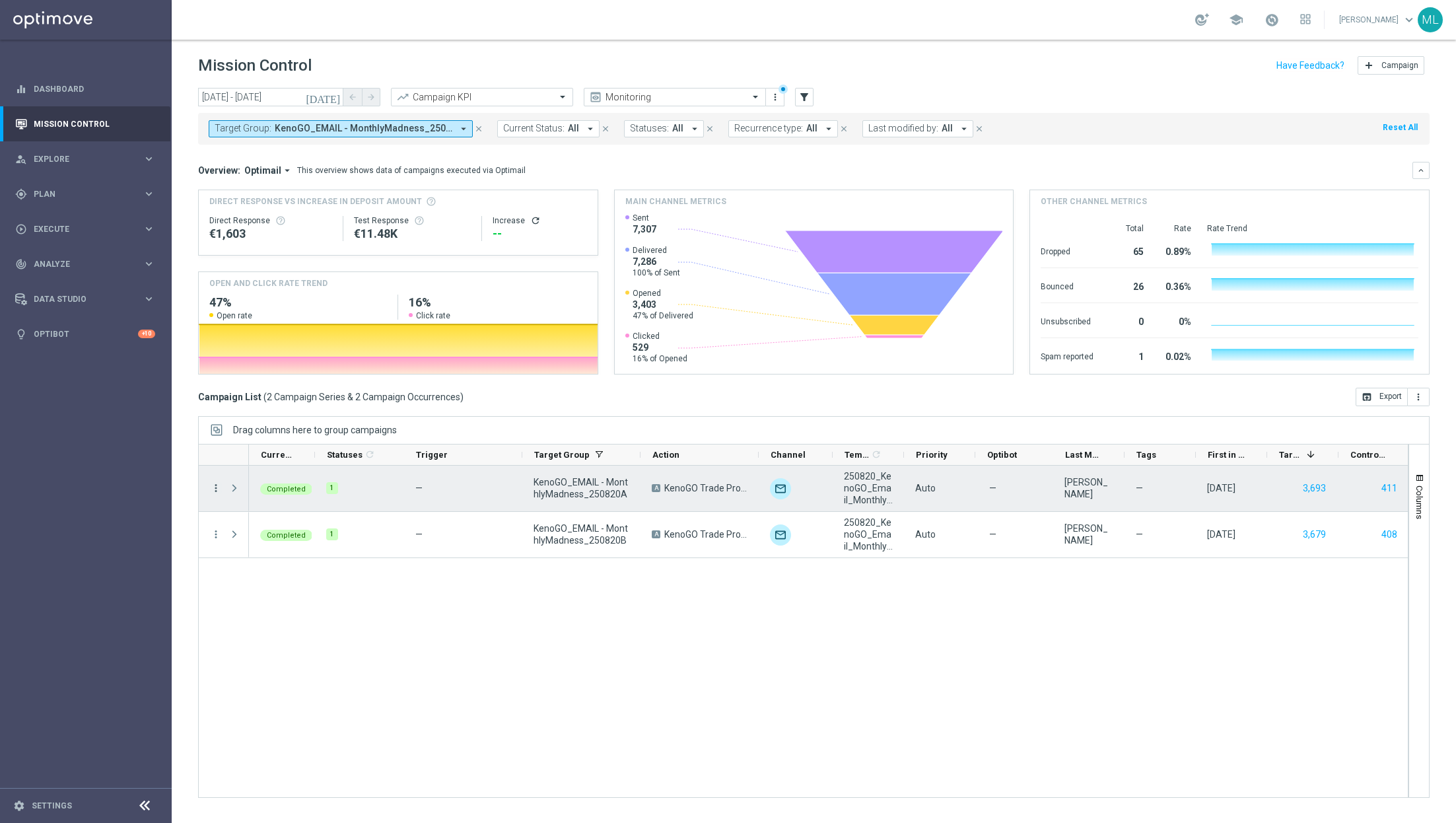
click at [216, 487] on icon "more_vert" at bounding box center [215, 487] width 12 height 12
click at [255, 535] on span "Channel Metrics" at bounding box center [272, 533] width 62 height 9
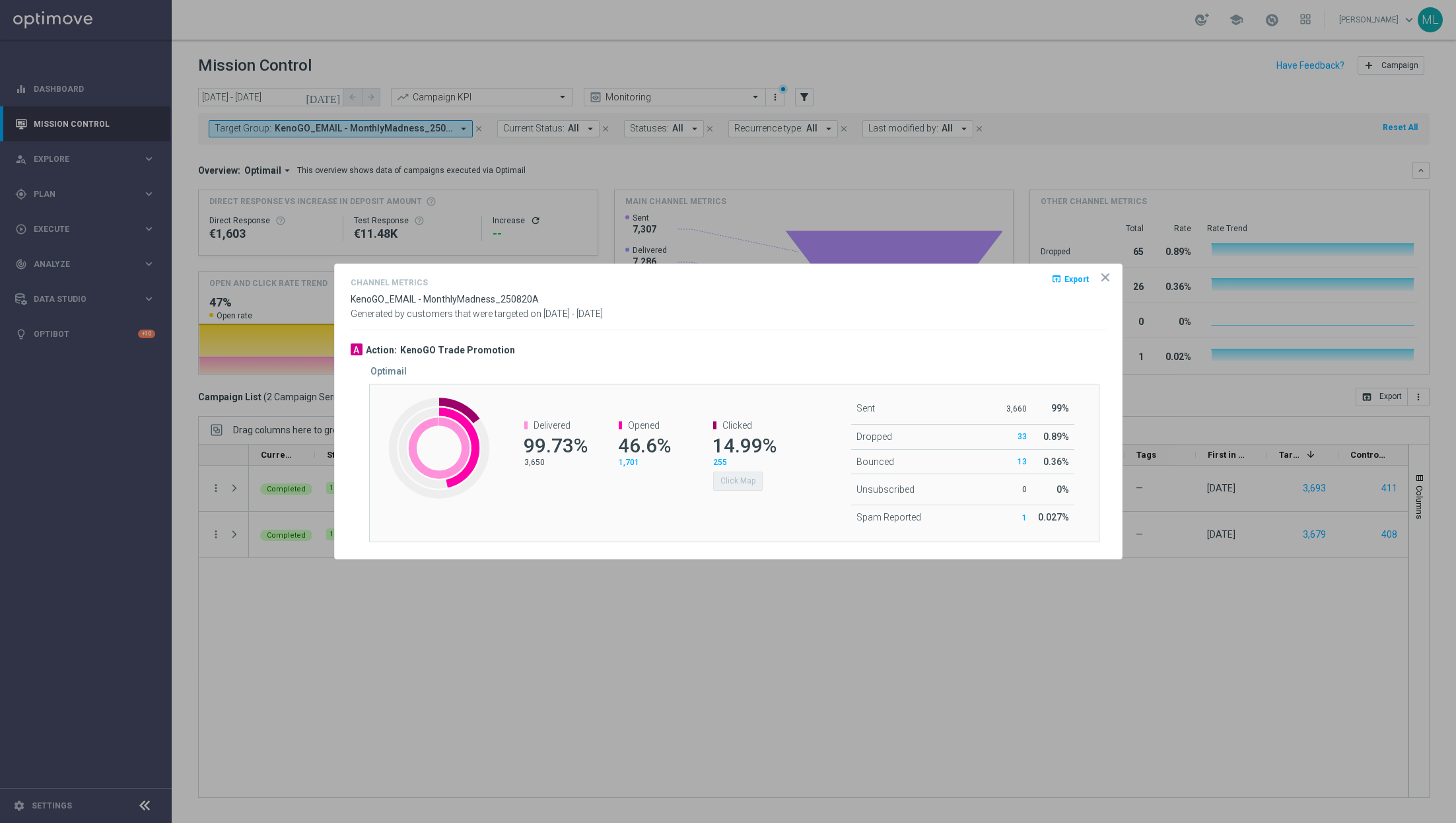
click at [745, 437] on span "14.99%" at bounding box center [744, 445] width 64 height 23
click at [731, 426] on span "Clicked" at bounding box center [737, 424] width 30 height 10
click at [745, 484] on button "Click Map" at bounding box center [738, 481] width 50 height 18
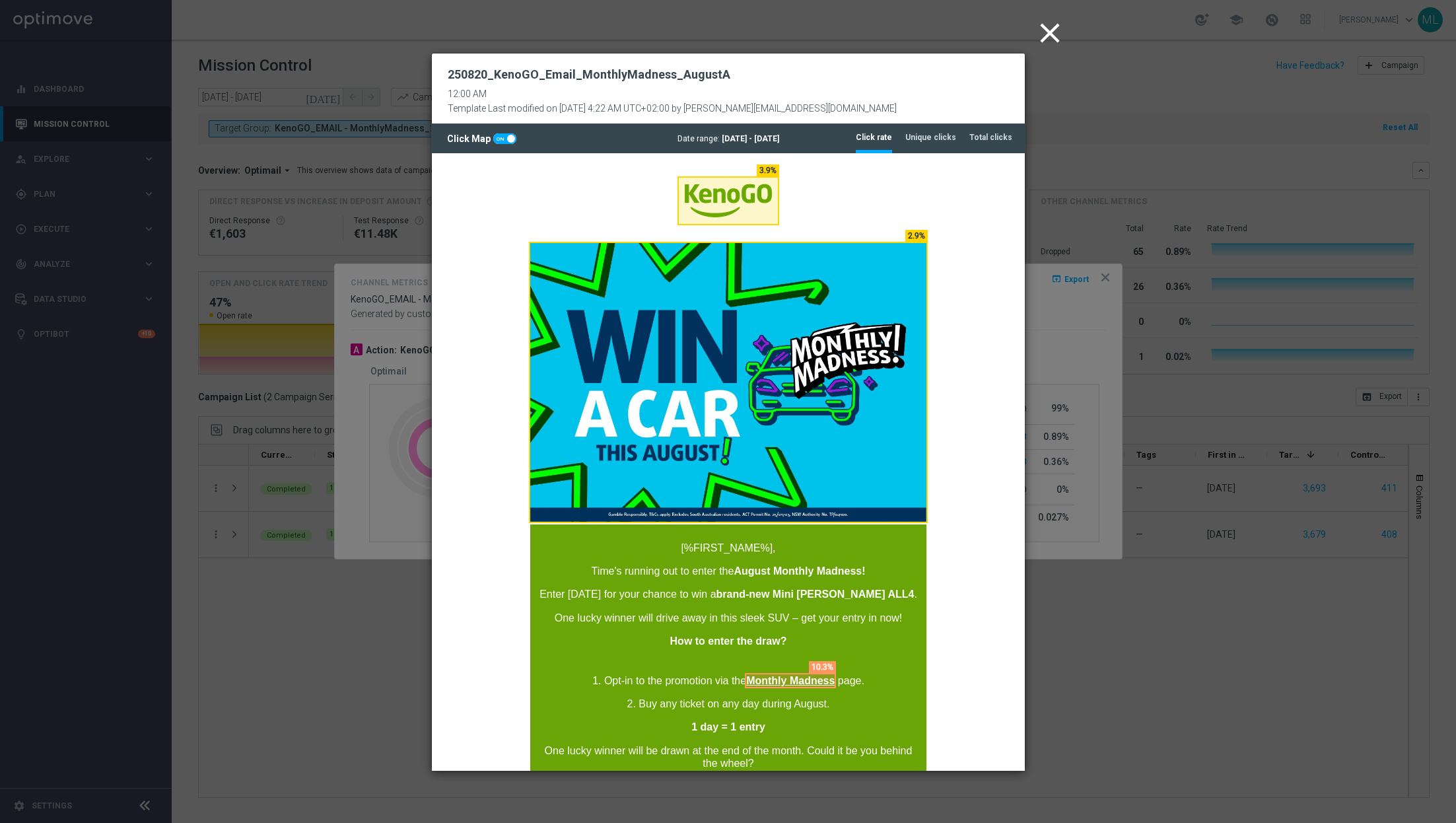
click at [1044, 32] on icon "close" at bounding box center [1050, 33] width 33 height 33
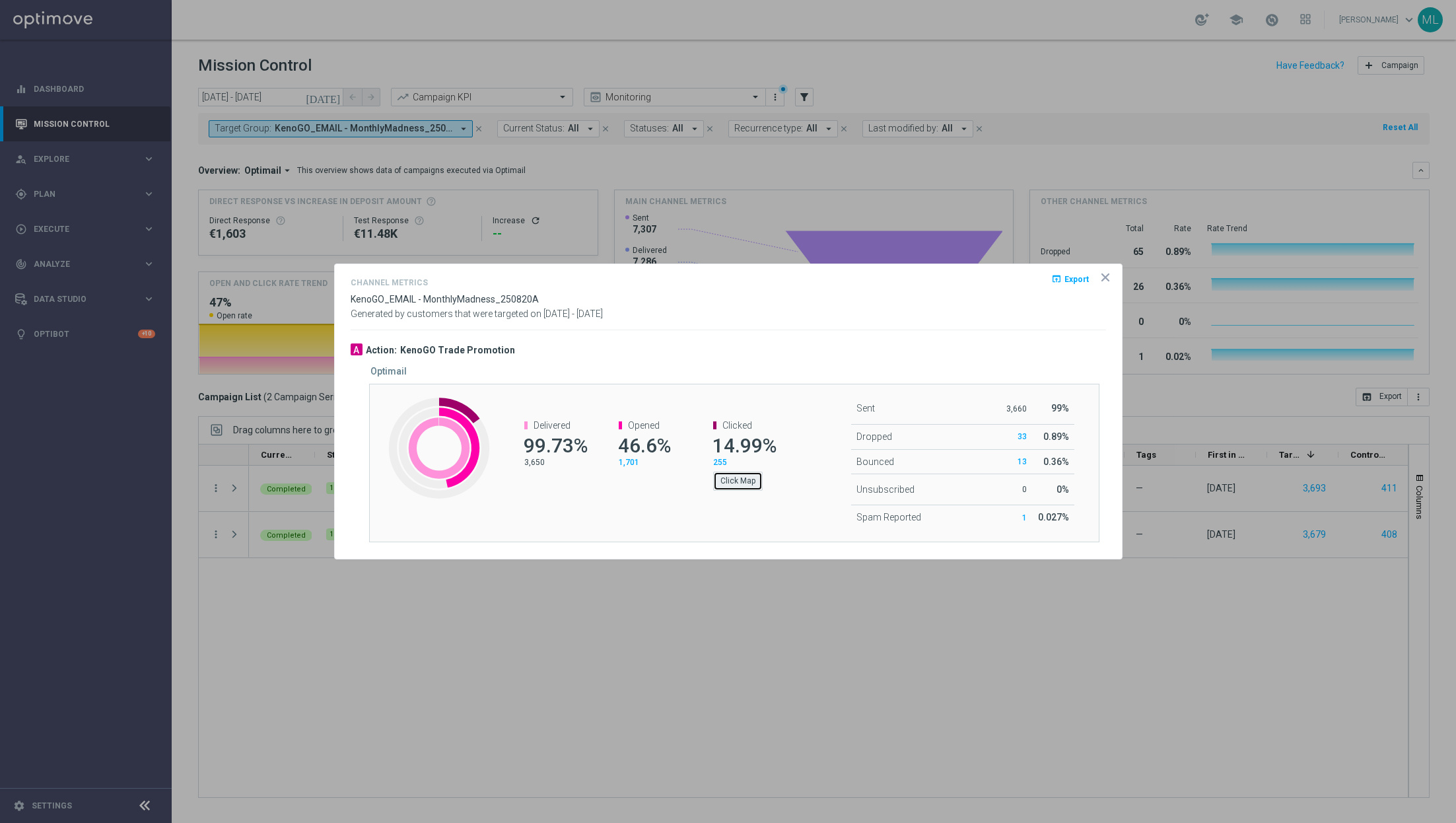
click at [731, 478] on button "Click Map" at bounding box center [738, 481] width 50 height 18
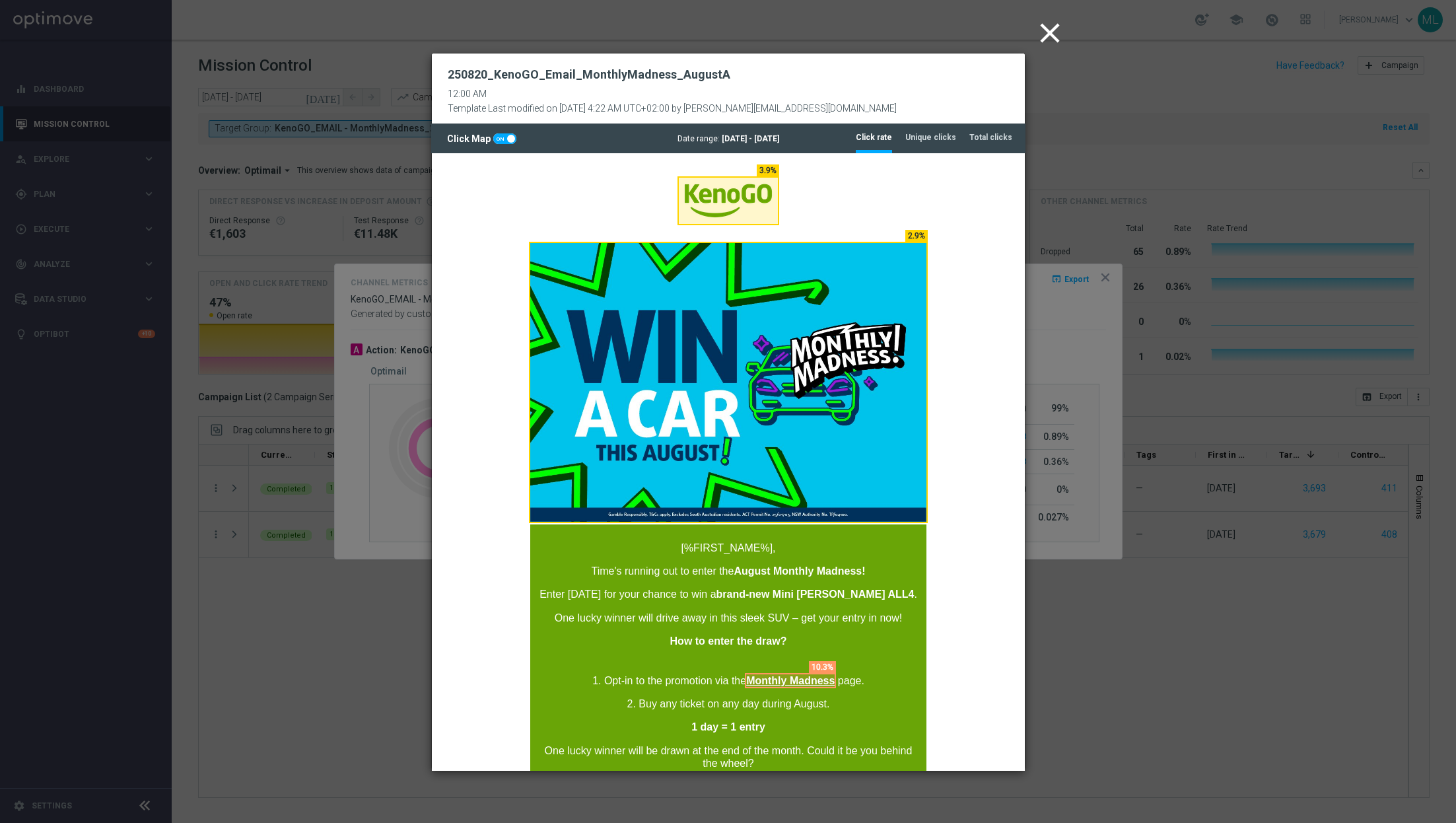
click at [1042, 24] on icon "close" at bounding box center [1050, 33] width 33 height 33
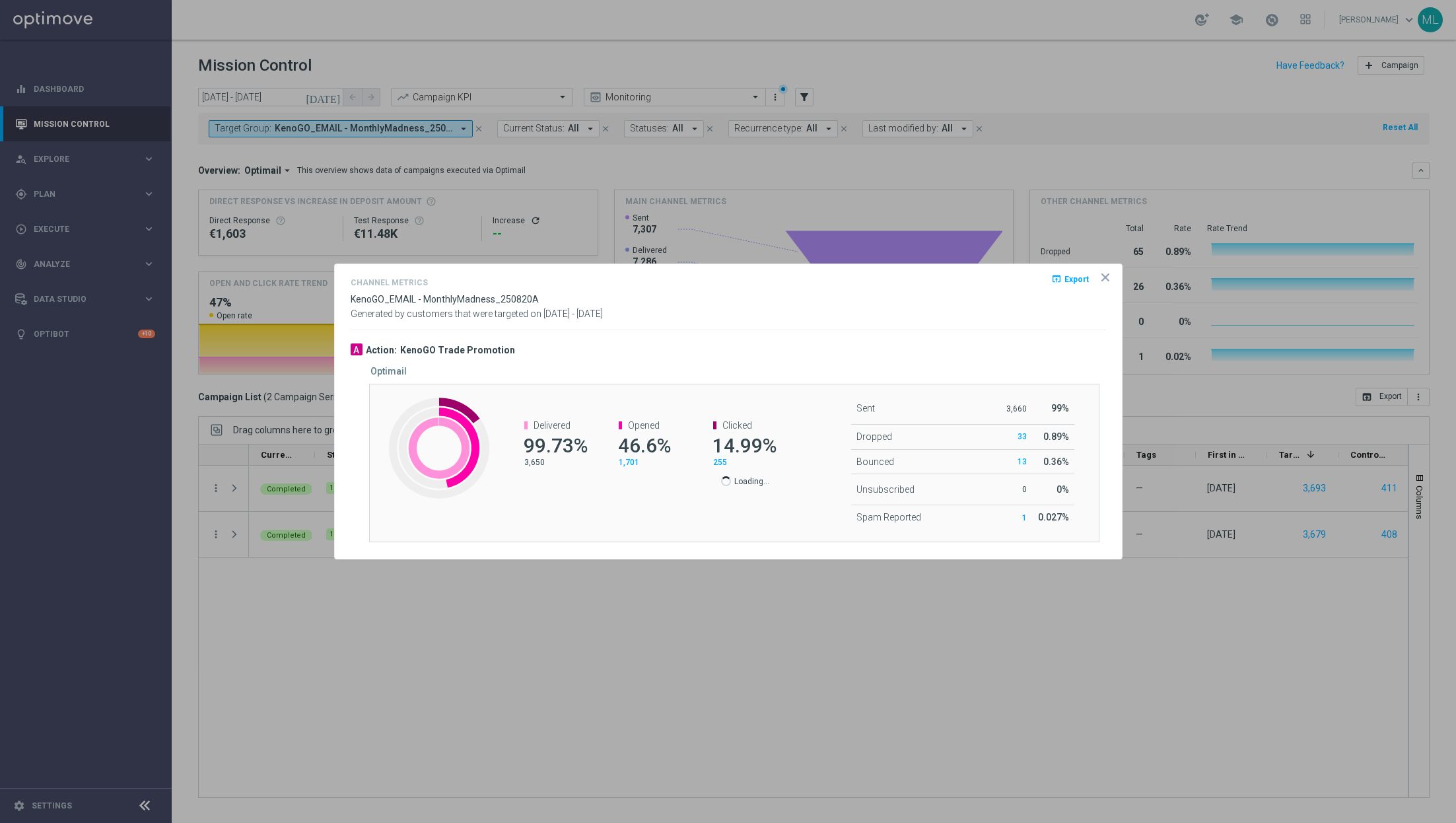
click at [1106, 278] on icon "icon" at bounding box center [1105, 276] width 6 height 6
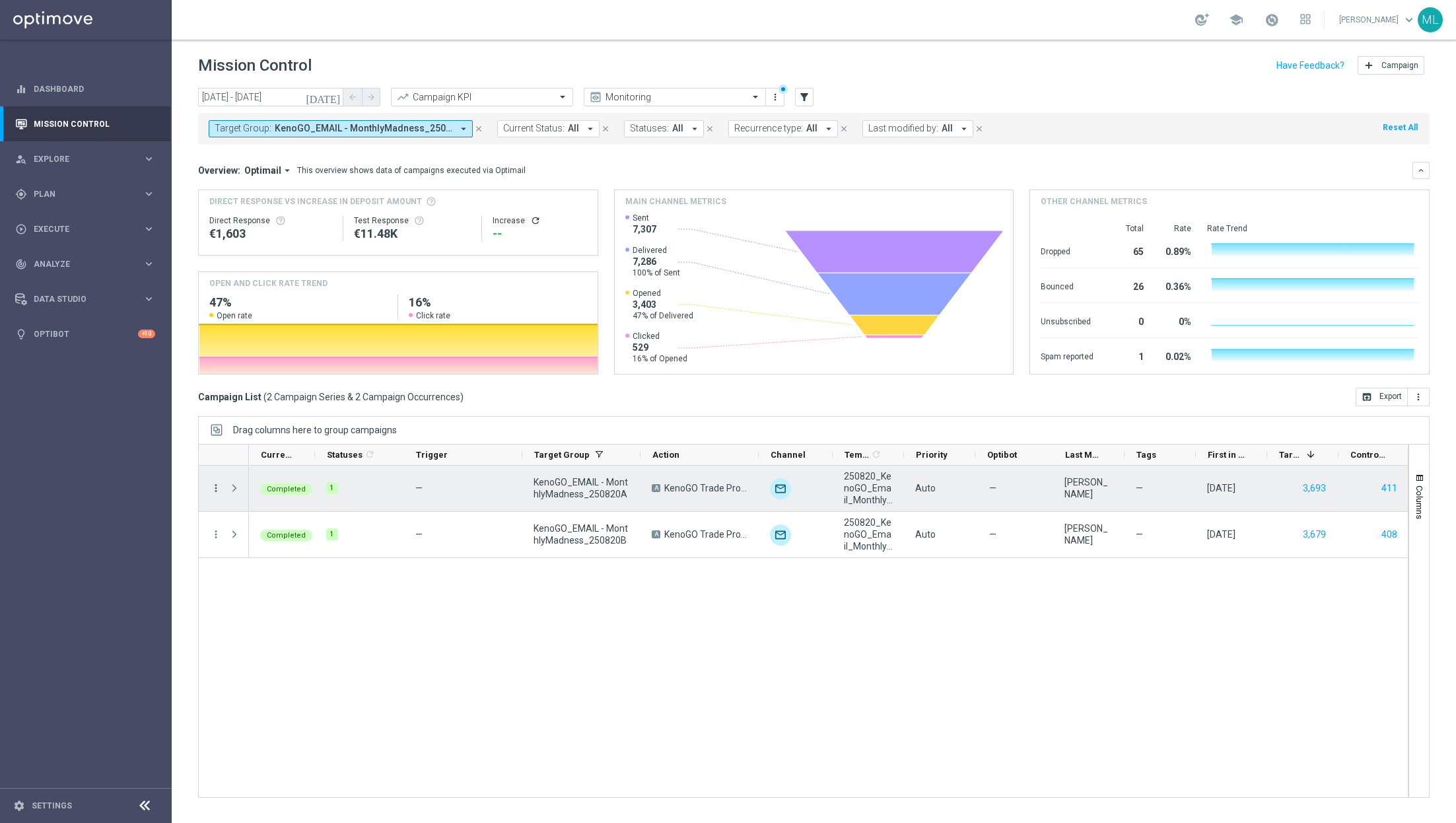
click at [214, 486] on icon "more_vert" at bounding box center [215, 487] width 12 height 12
click at [274, 562] on div "bar_chart Go to Campaign Analysis" at bounding box center [295, 570] width 149 height 18
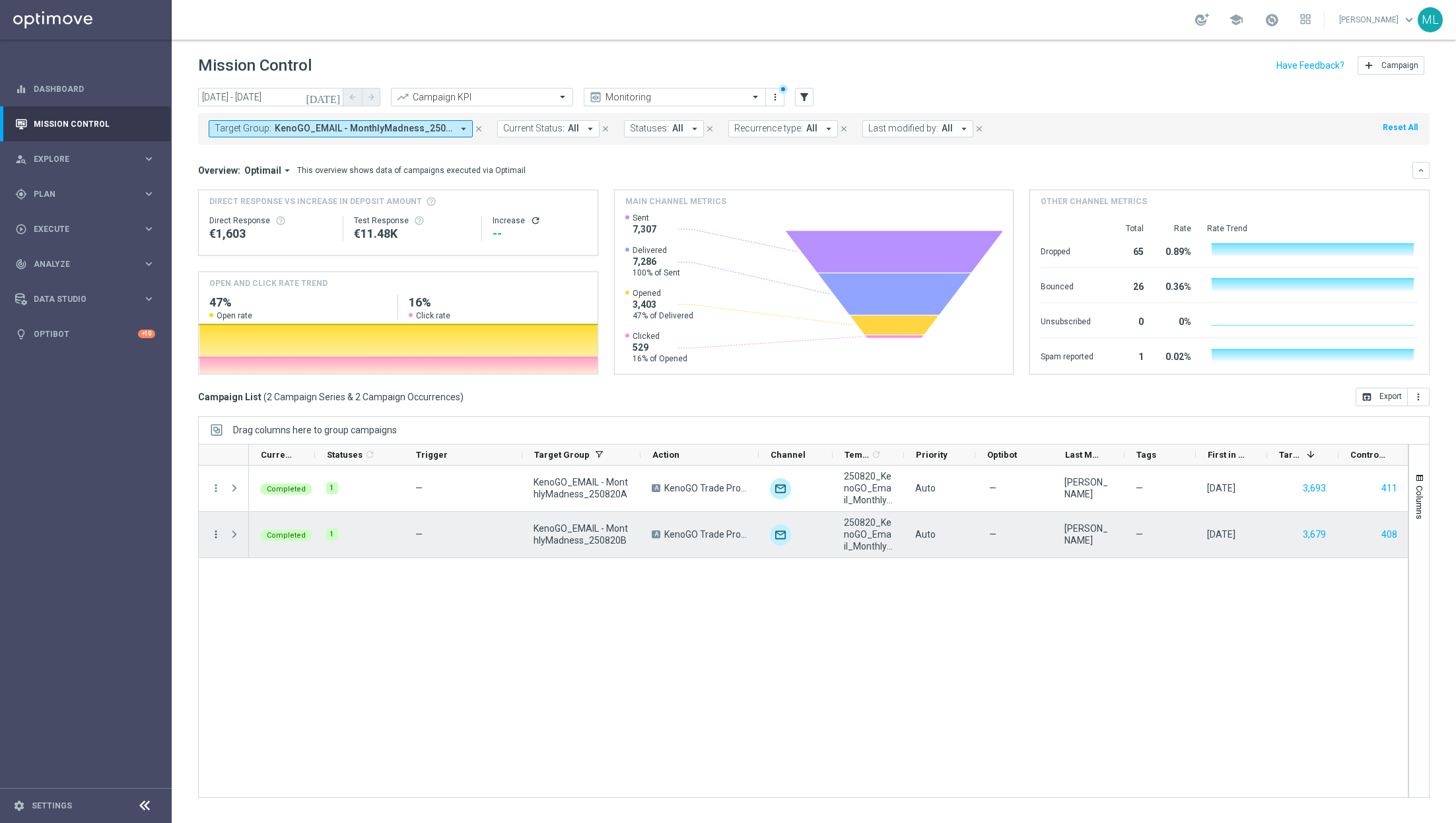
click at [214, 534] on icon "more_vert" at bounding box center [215, 534] width 12 height 12
click at [255, 572] on div "send Channel Metrics" at bounding box center [295, 579] width 149 height 18
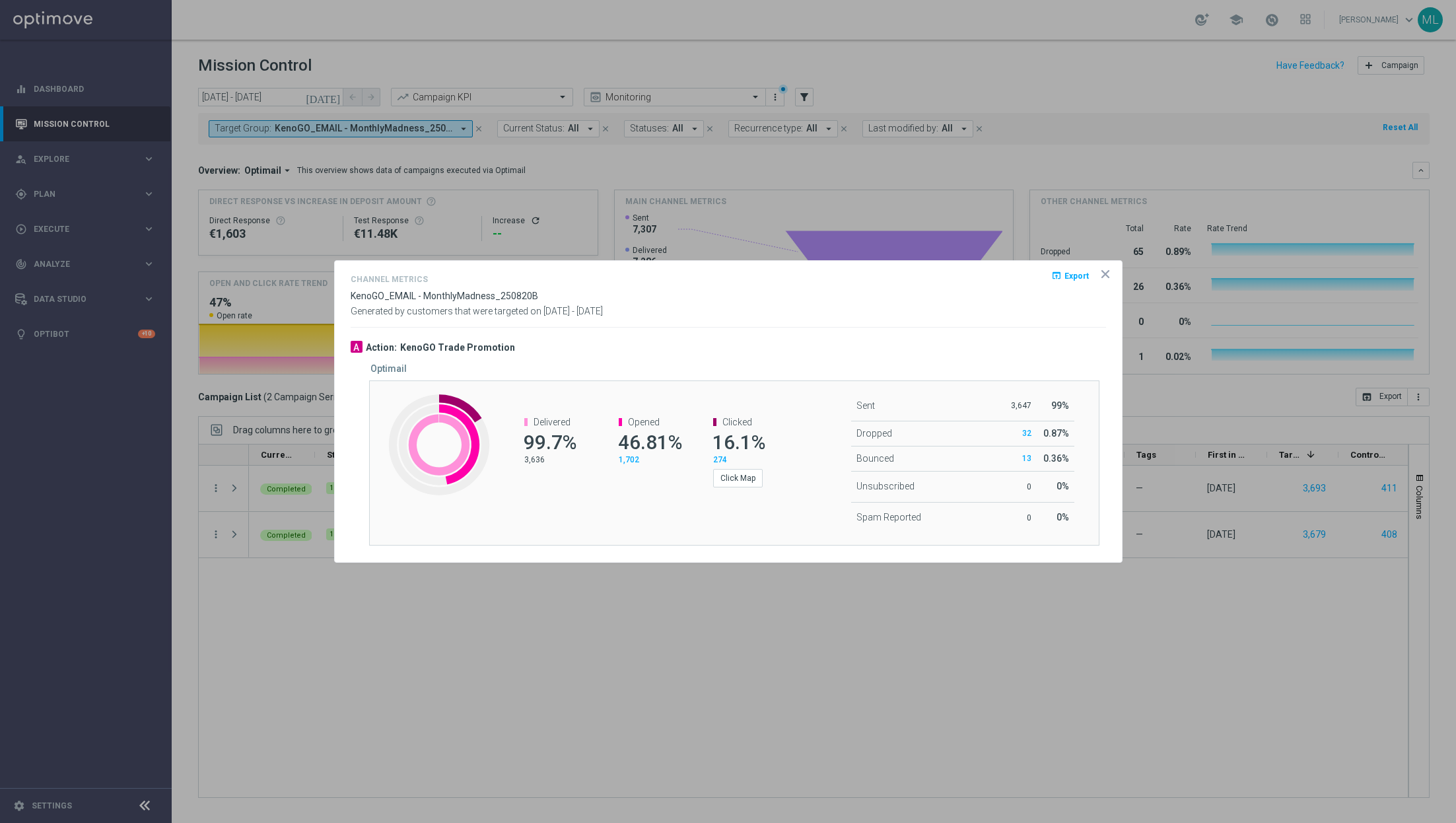
click at [740, 442] on span "16.1%" at bounding box center [739, 442] width 53 height 23
click at [740, 479] on button "Click Map" at bounding box center [738, 478] width 50 height 18
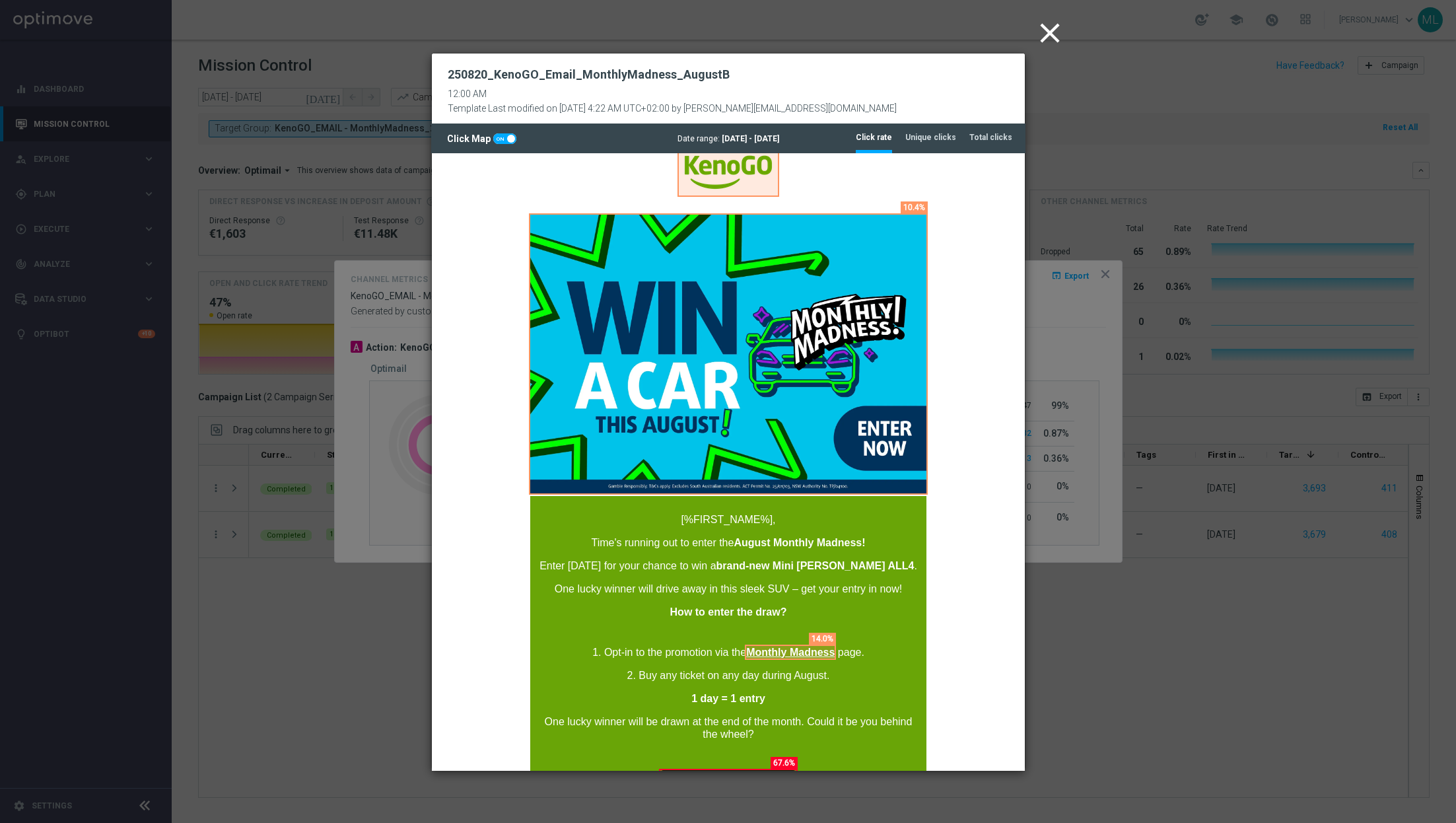
scroll to position [30, 0]
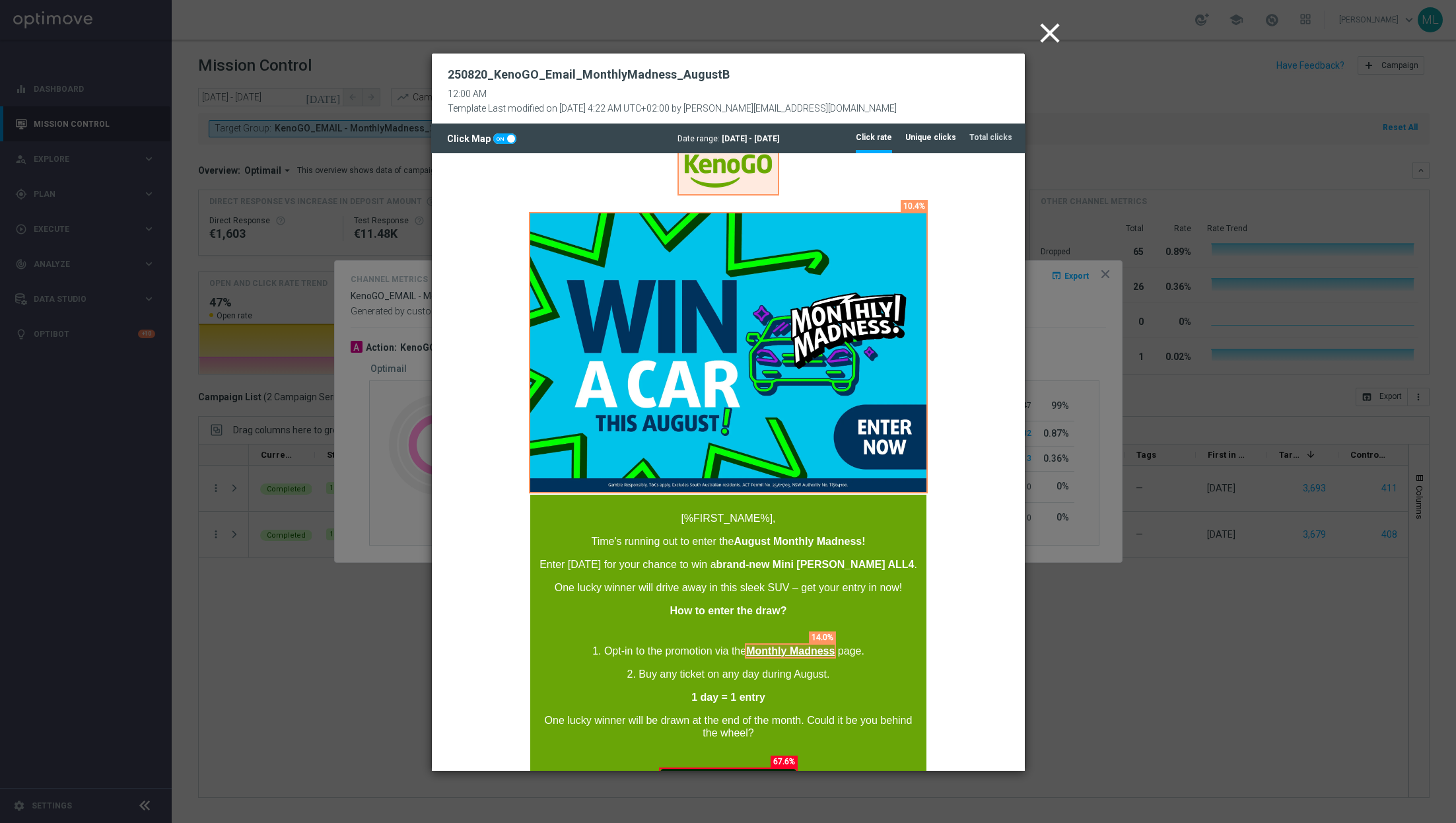
click at [926, 139] on tab-header "Unique clicks" at bounding box center [930, 138] width 51 height 11
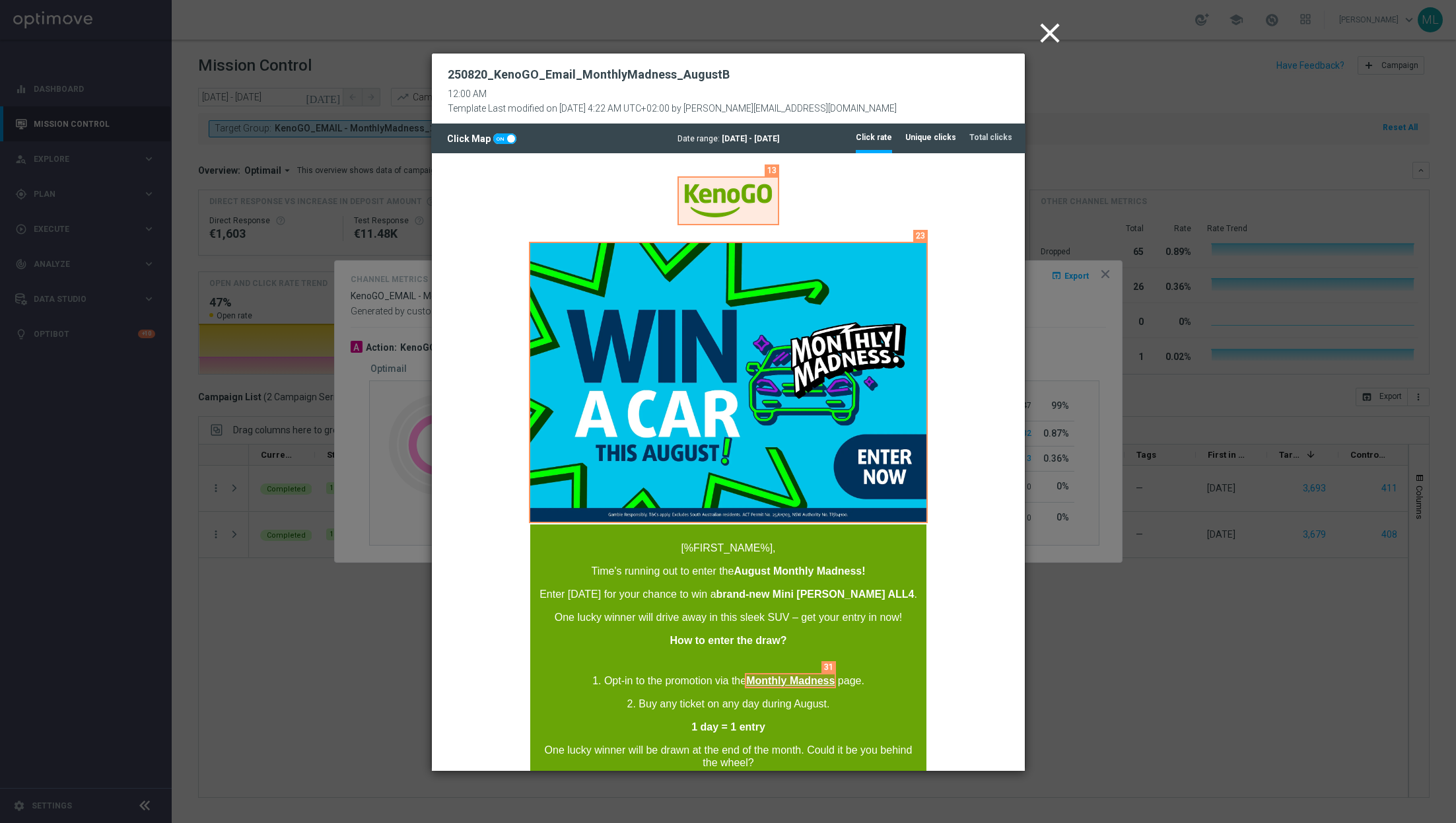
scroll to position [0, 0]
click at [1045, 31] on icon "close" at bounding box center [1050, 33] width 33 height 33
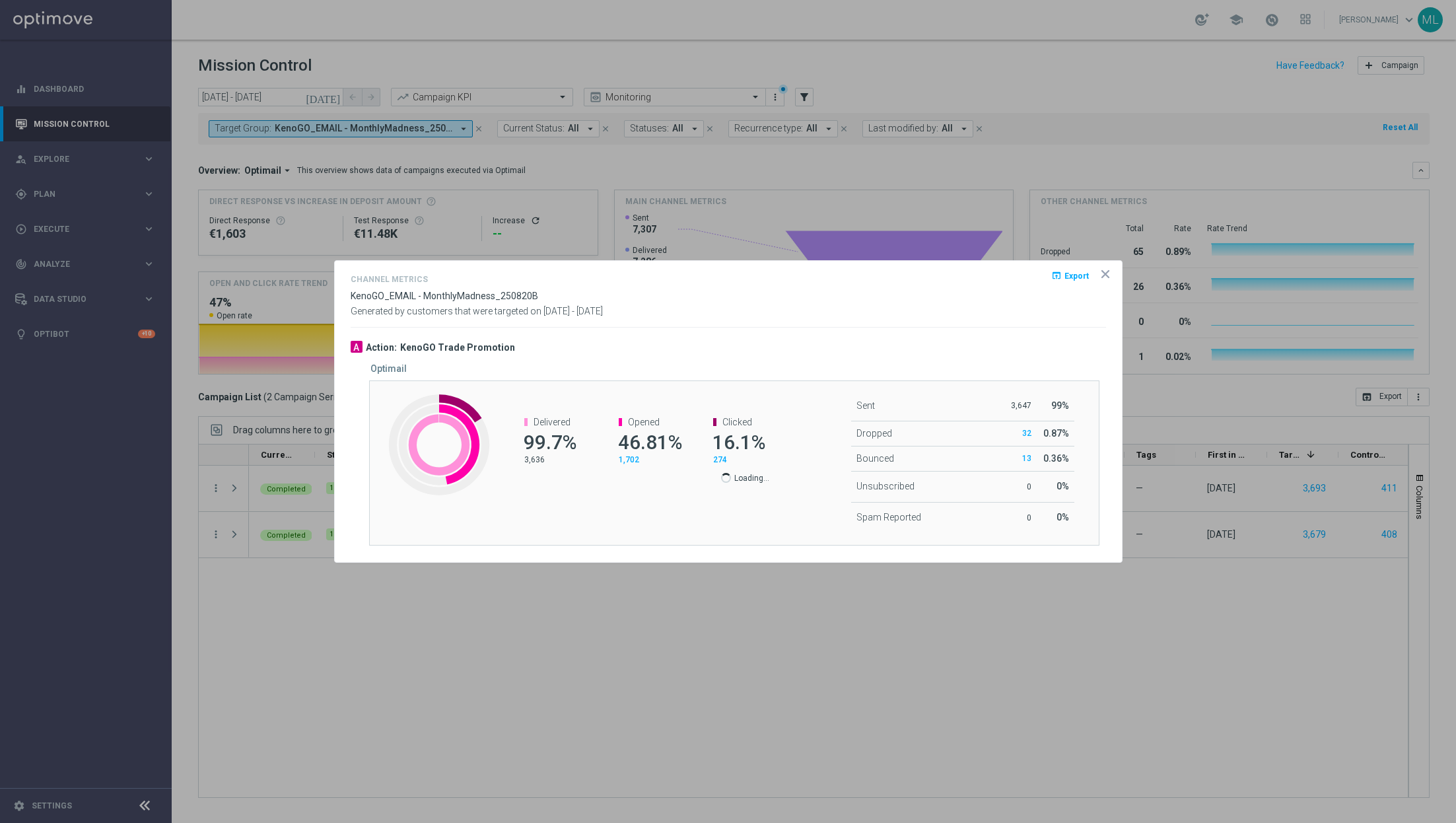
click at [1104, 277] on icon "icon" at bounding box center [1105, 274] width 13 height 13
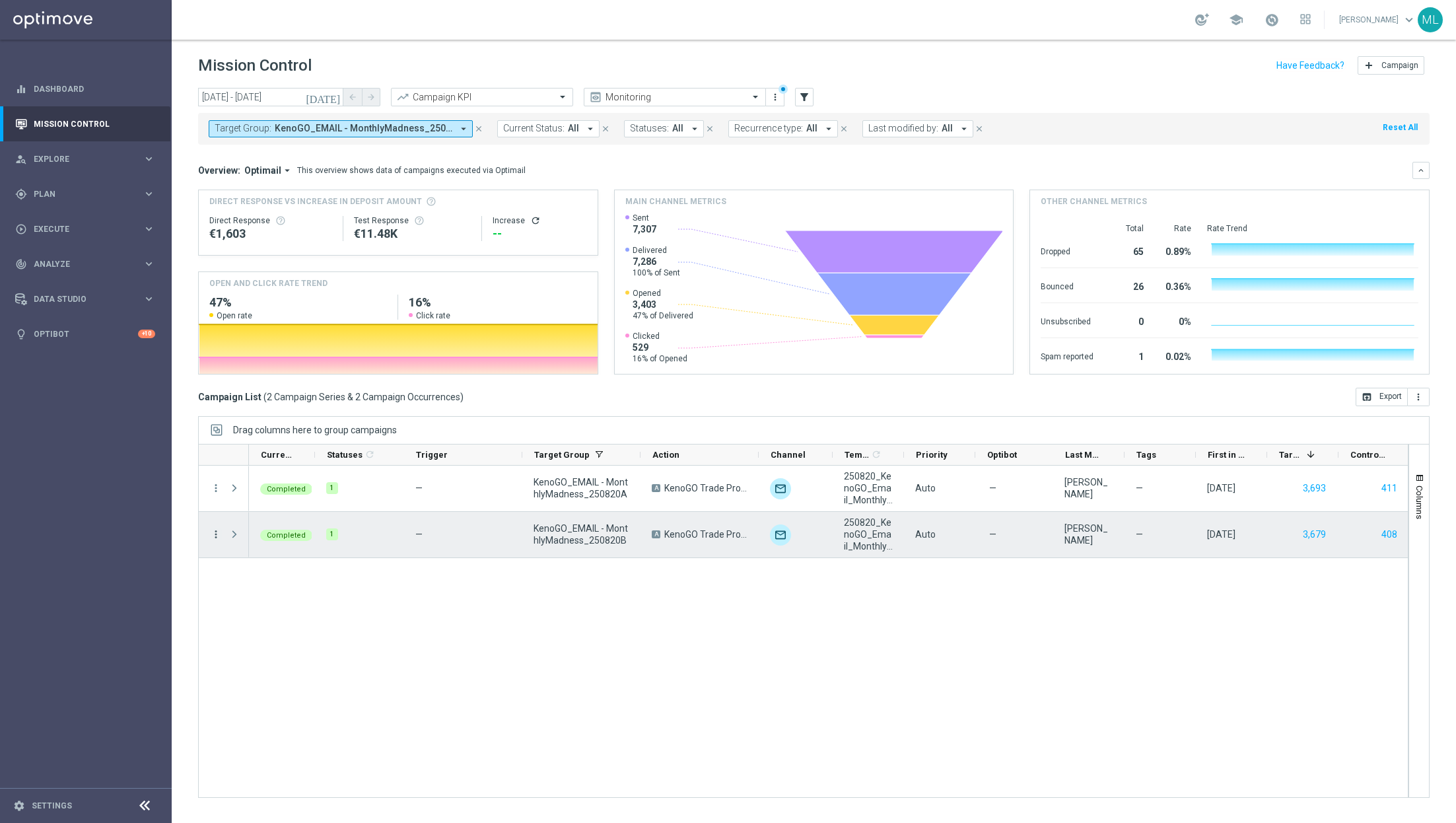
click at [213, 535] on icon "more_vert" at bounding box center [215, 534] width 12 height 12
click at [260, 613] on span "Go to Campaign Analysis" at bounding box center [288, 616] width 94 height 9
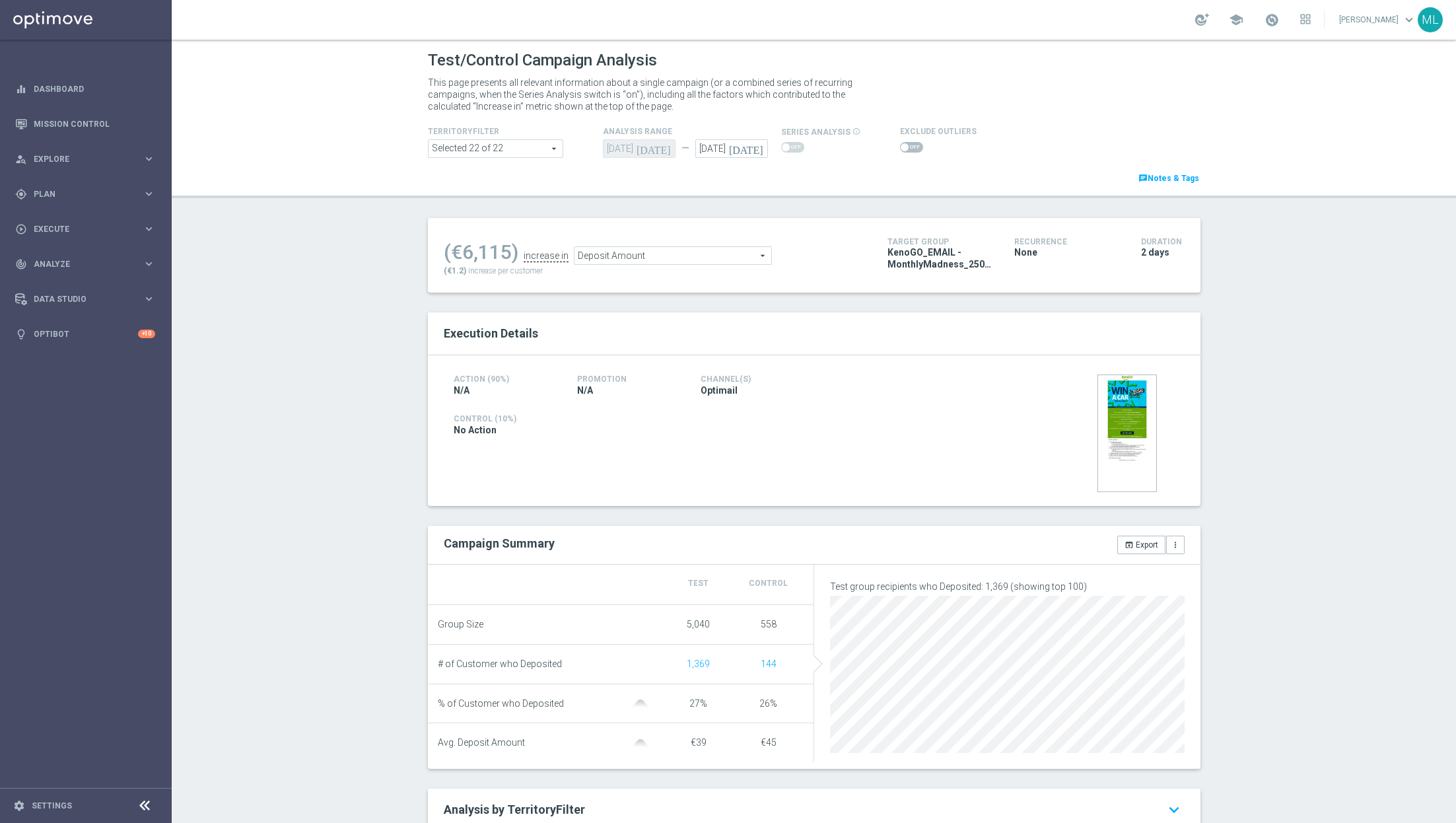
click at [760, 252] on span "Deposit Amount" at bounding box center [672, 255] width 197 height 18
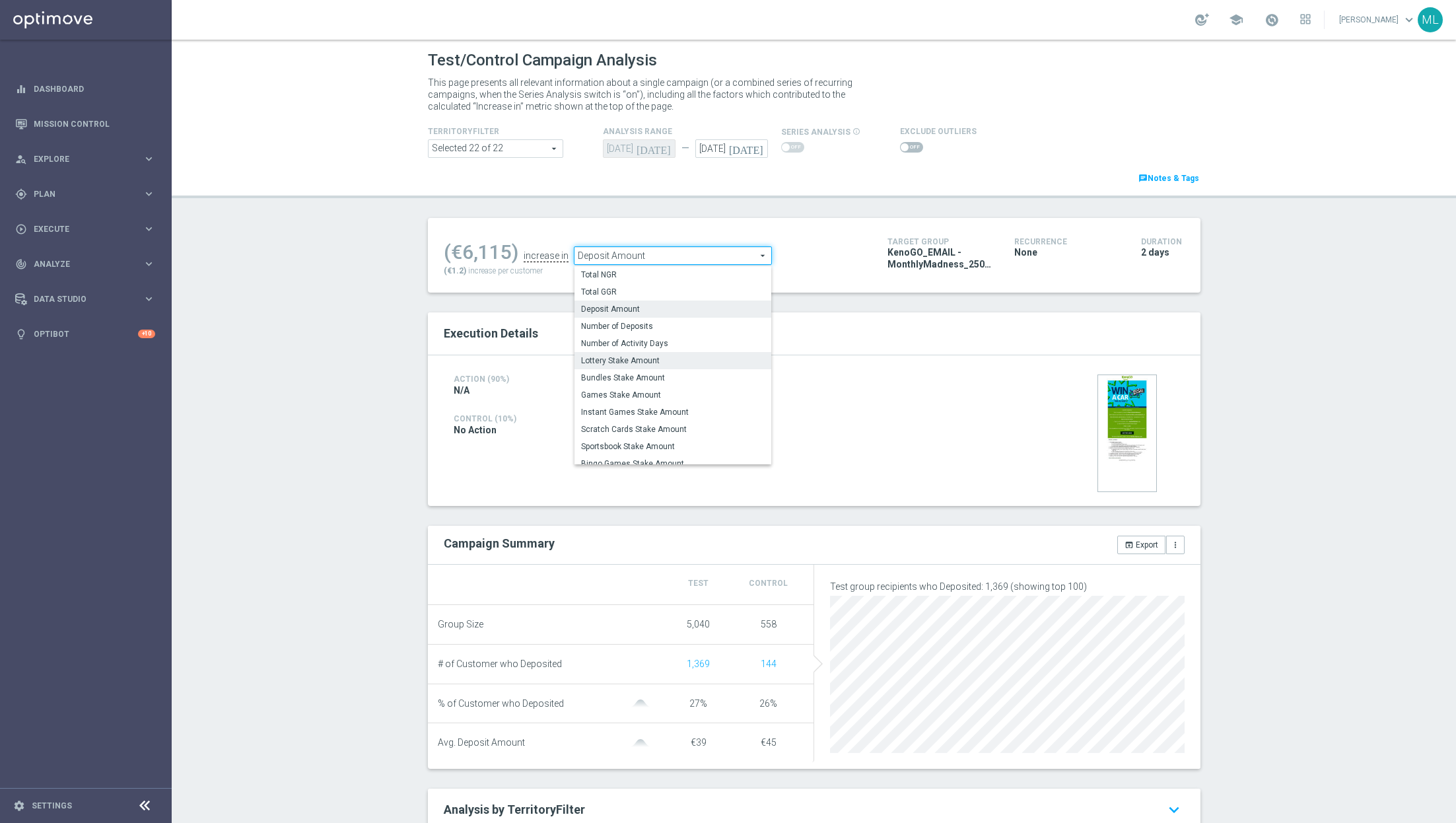
click at [641, 358] on span "Lottery Stake Amount" at bounding box center [672, 360] width 184 height 10
type input "Lottery Stake Amount"
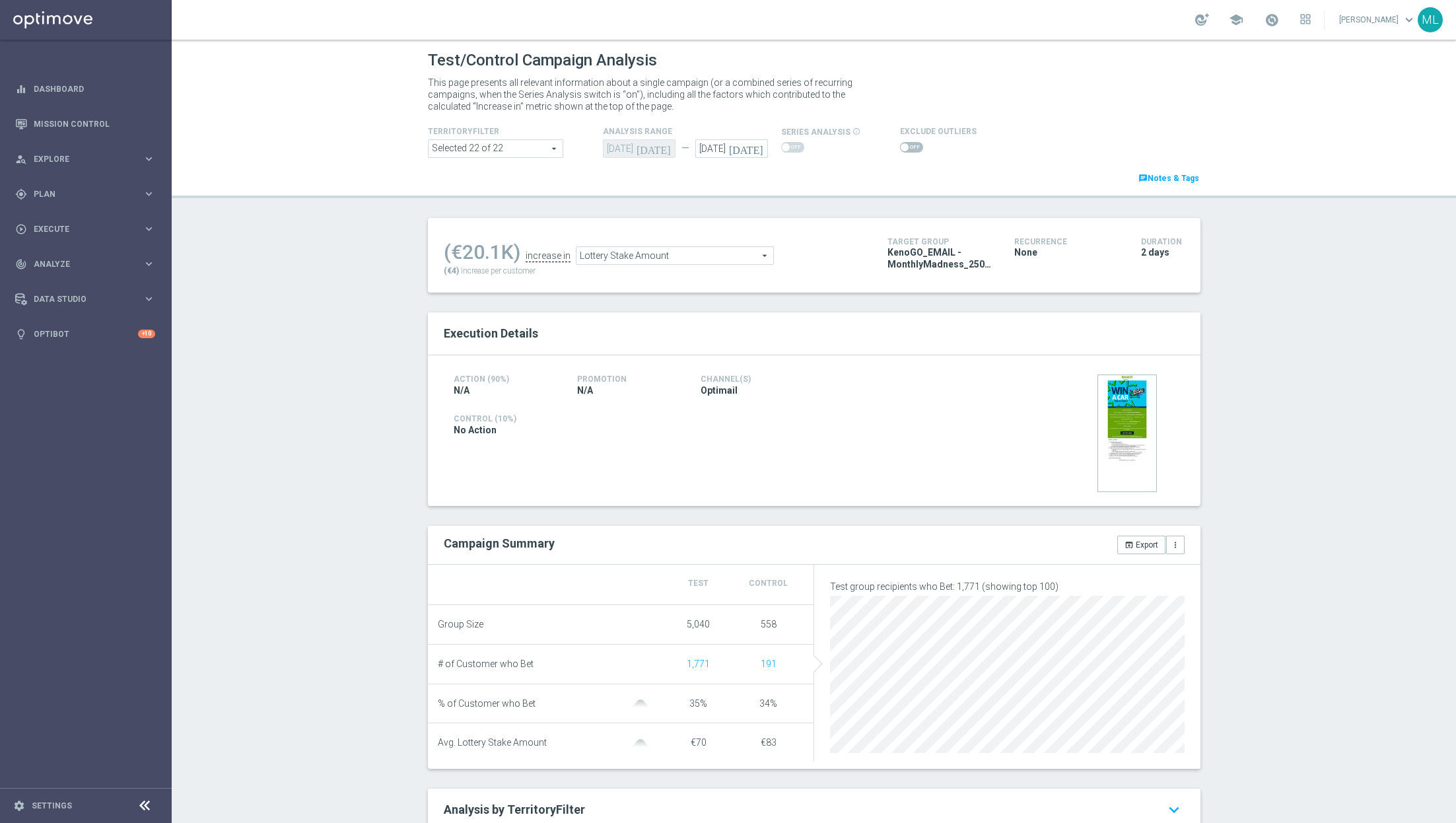
click at [915, 146] on span at bounding box center [911, 147] width 23 height 10
click at [915, 146] on input "checkbox" at bounding box center [911, 147] width 23 height 10
click at [699, 253] on span "Lottery Stake Amount" at bounding box center [672, 259] width 197 height 18
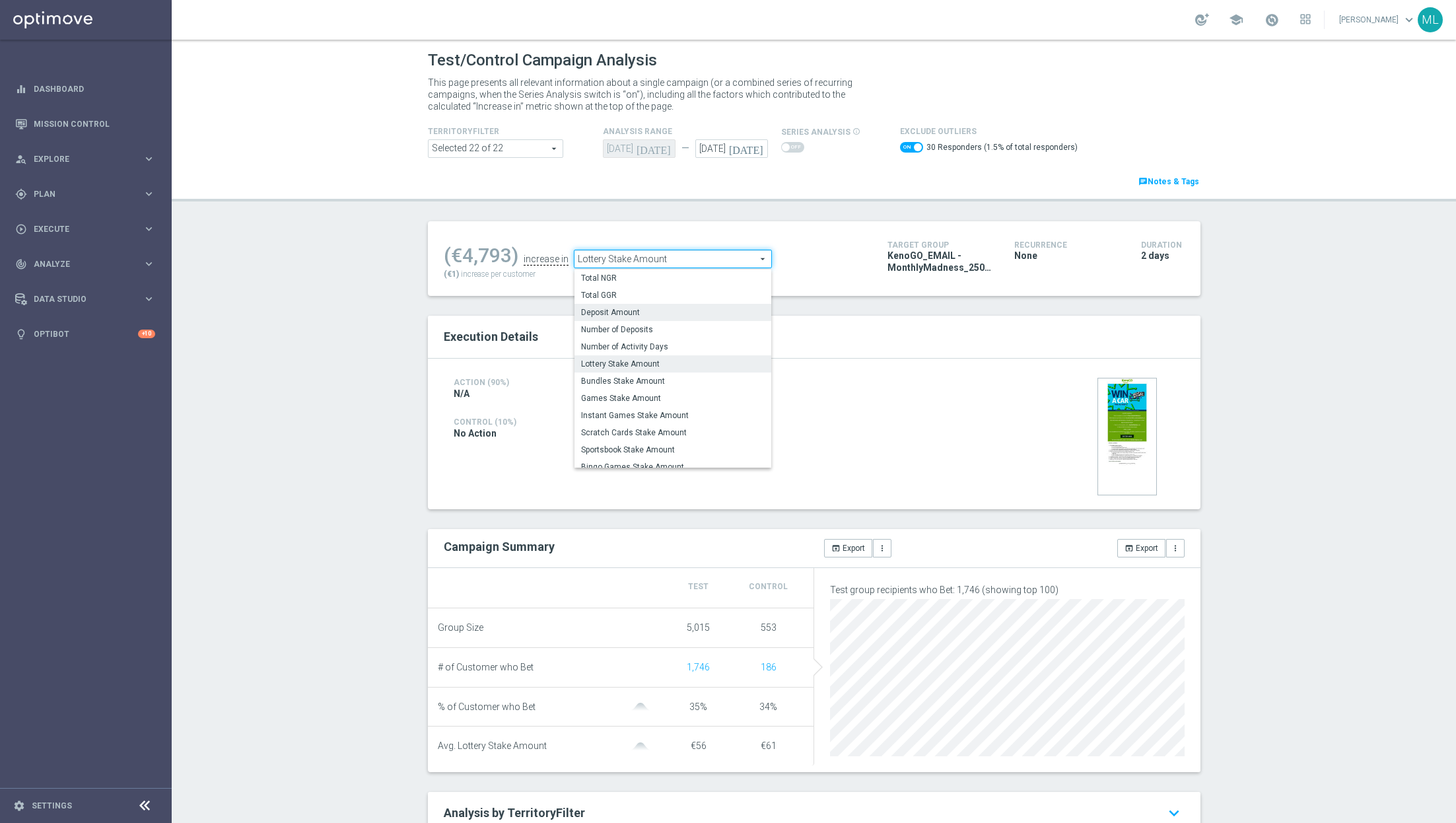
click at [673, 304] on label "Deposit Amount" at bounding box center [672, 313] width 197 height 18
checkbox input "false"
type input "Deposit Amount"
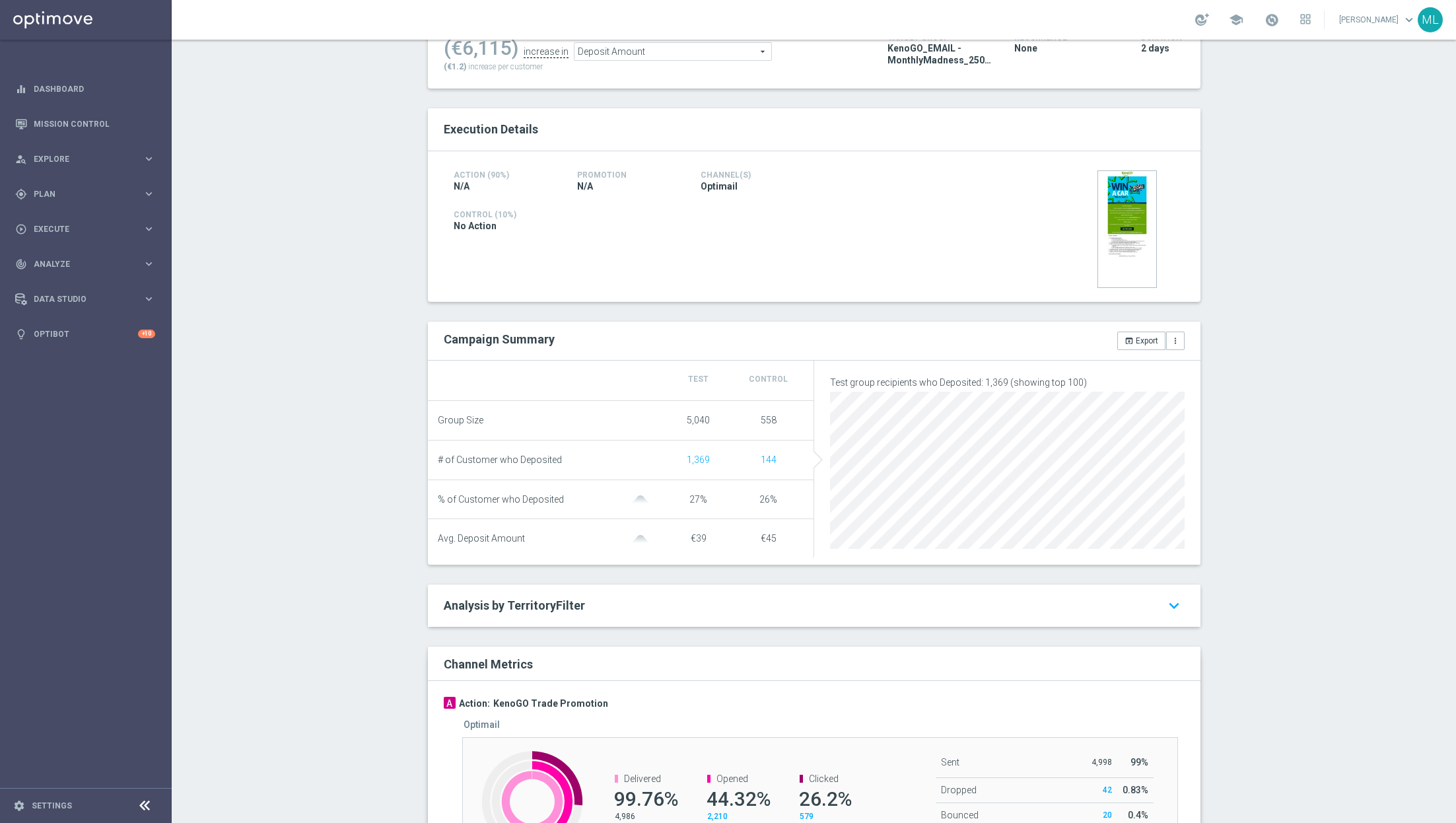
scroll to position [214, 0]
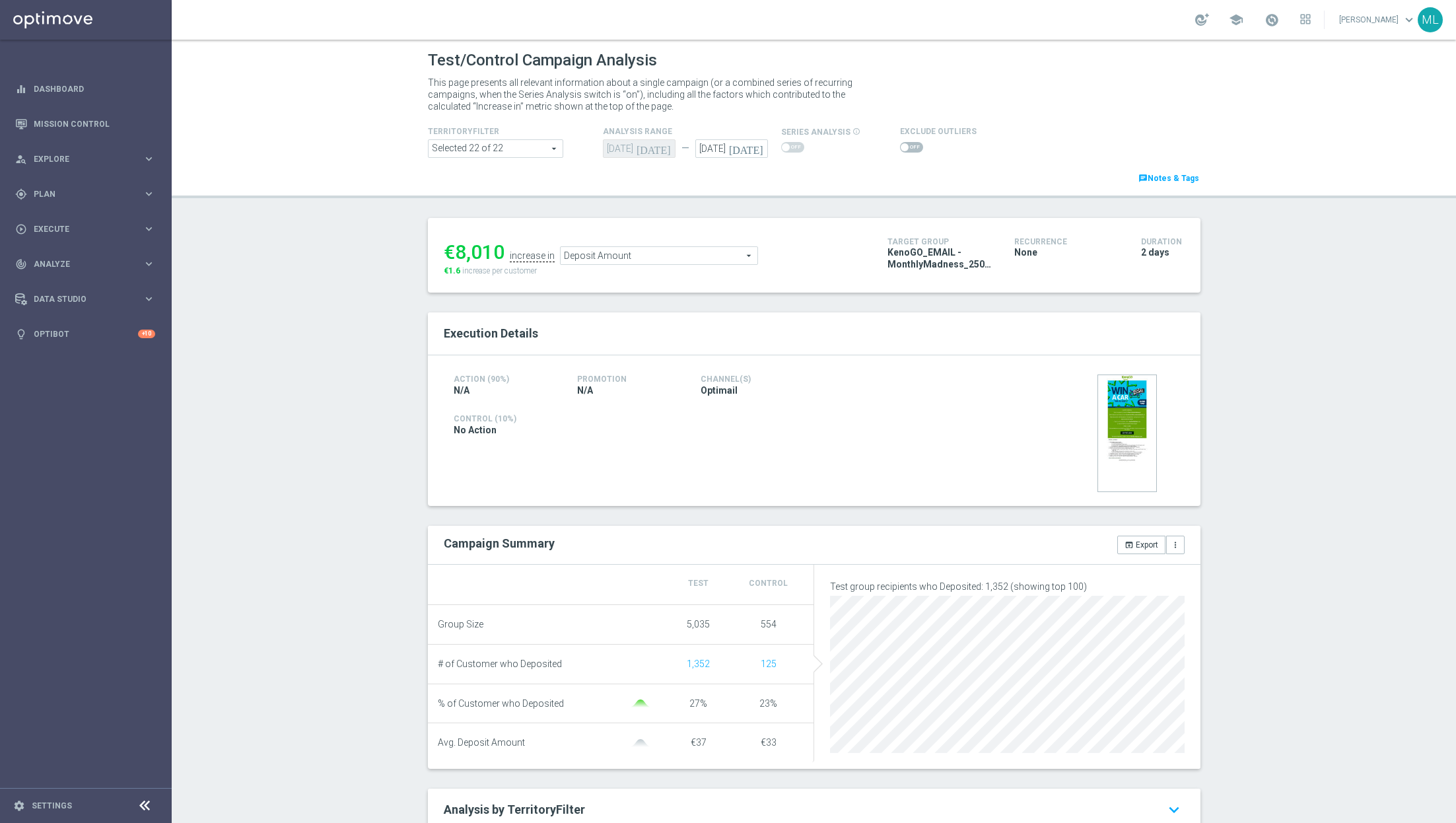
click at [734, 254] on span "Deposit Amount" at bounding box center [658, 255] width 197 height 18
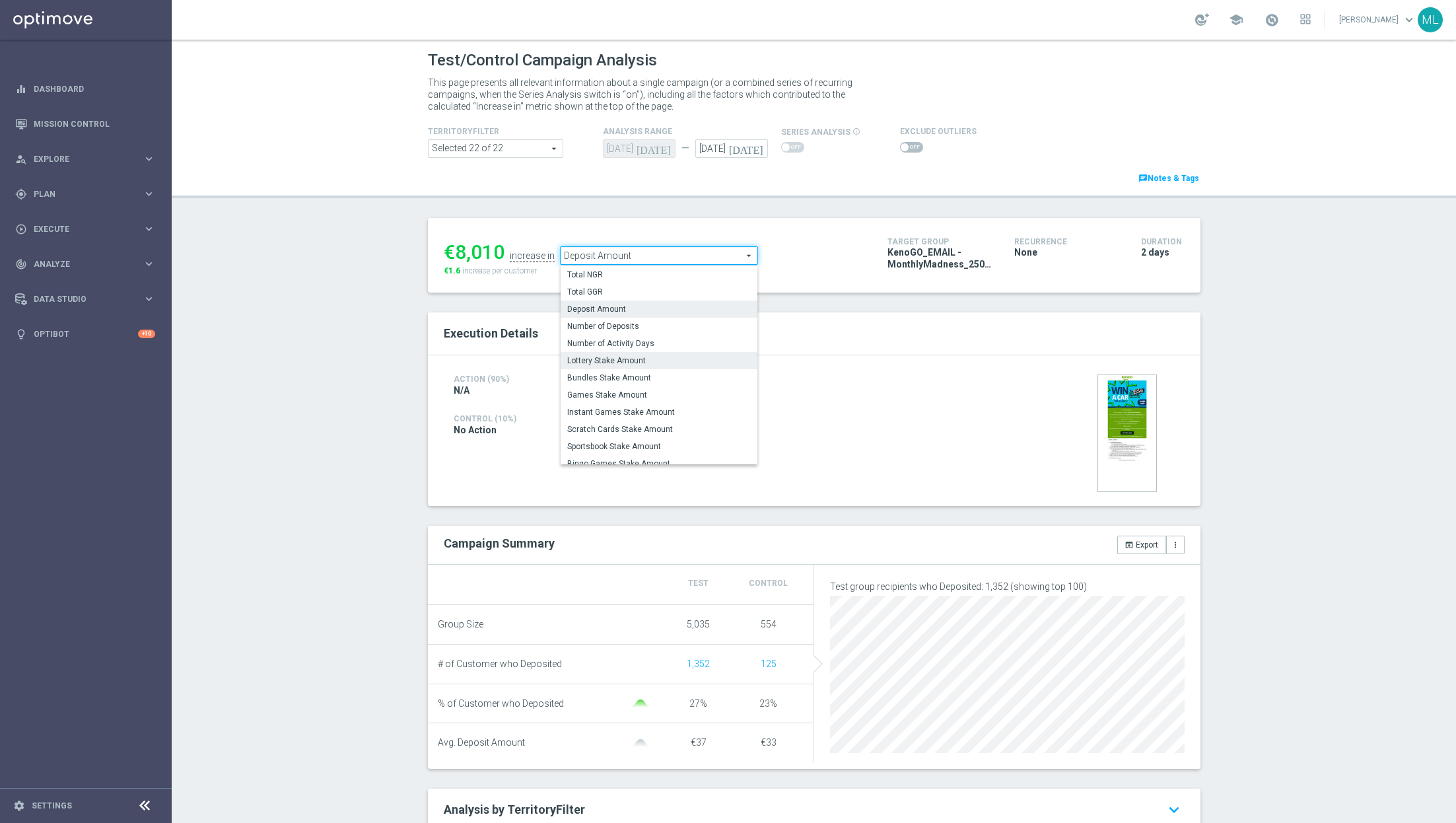
click at [668, 357] on span "Lottery Stake Amount" at bounding box center [659, 360] width 184 height 10
type input "Lottery Stake Amount"
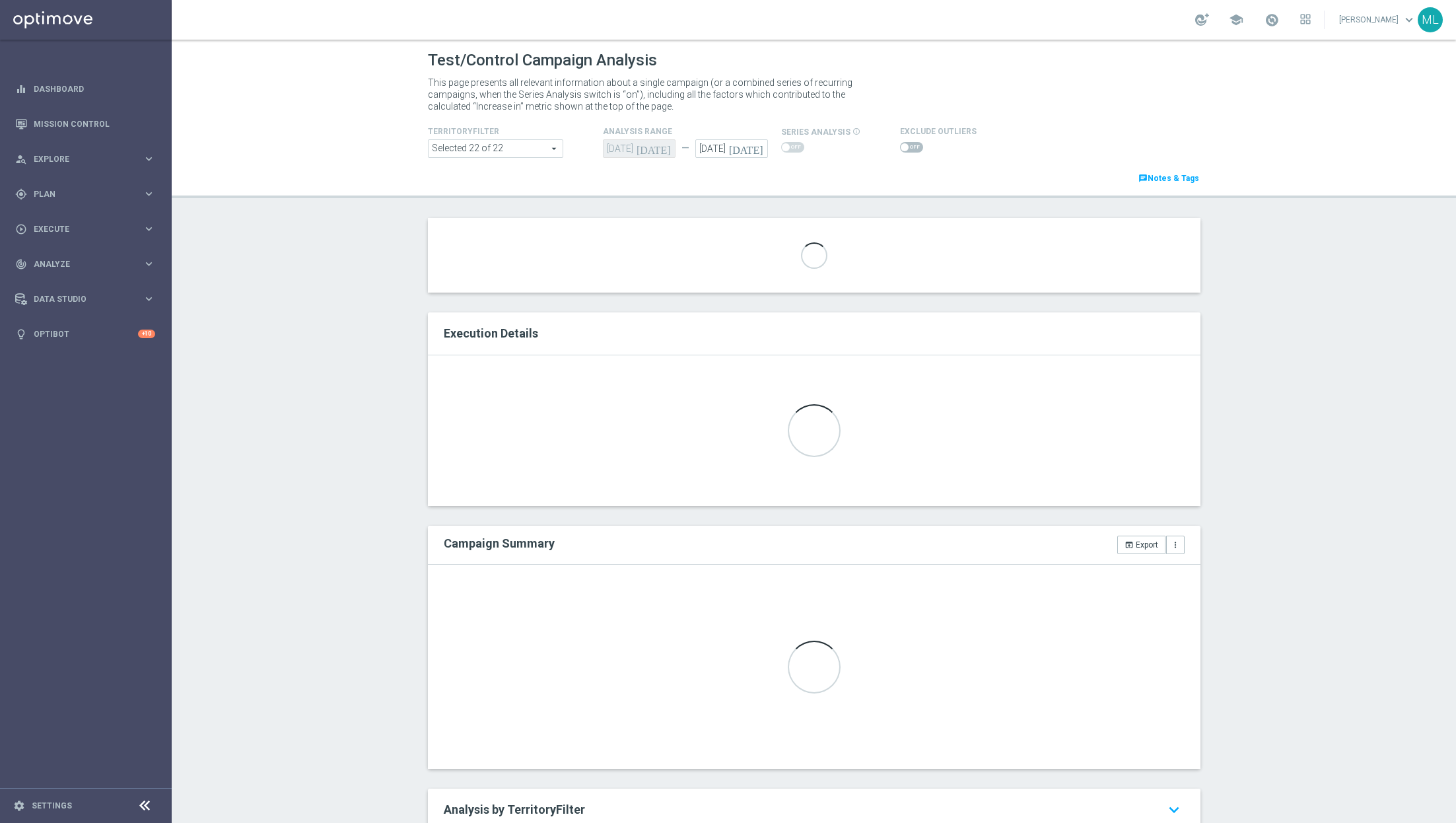
click at [909, 147] on span at bounding box center [911, 147] width 23 height 10
click at [909, 147] on input "checkbox" at bounding box center [911, 147] width 23 height 10
checkbox input "true"
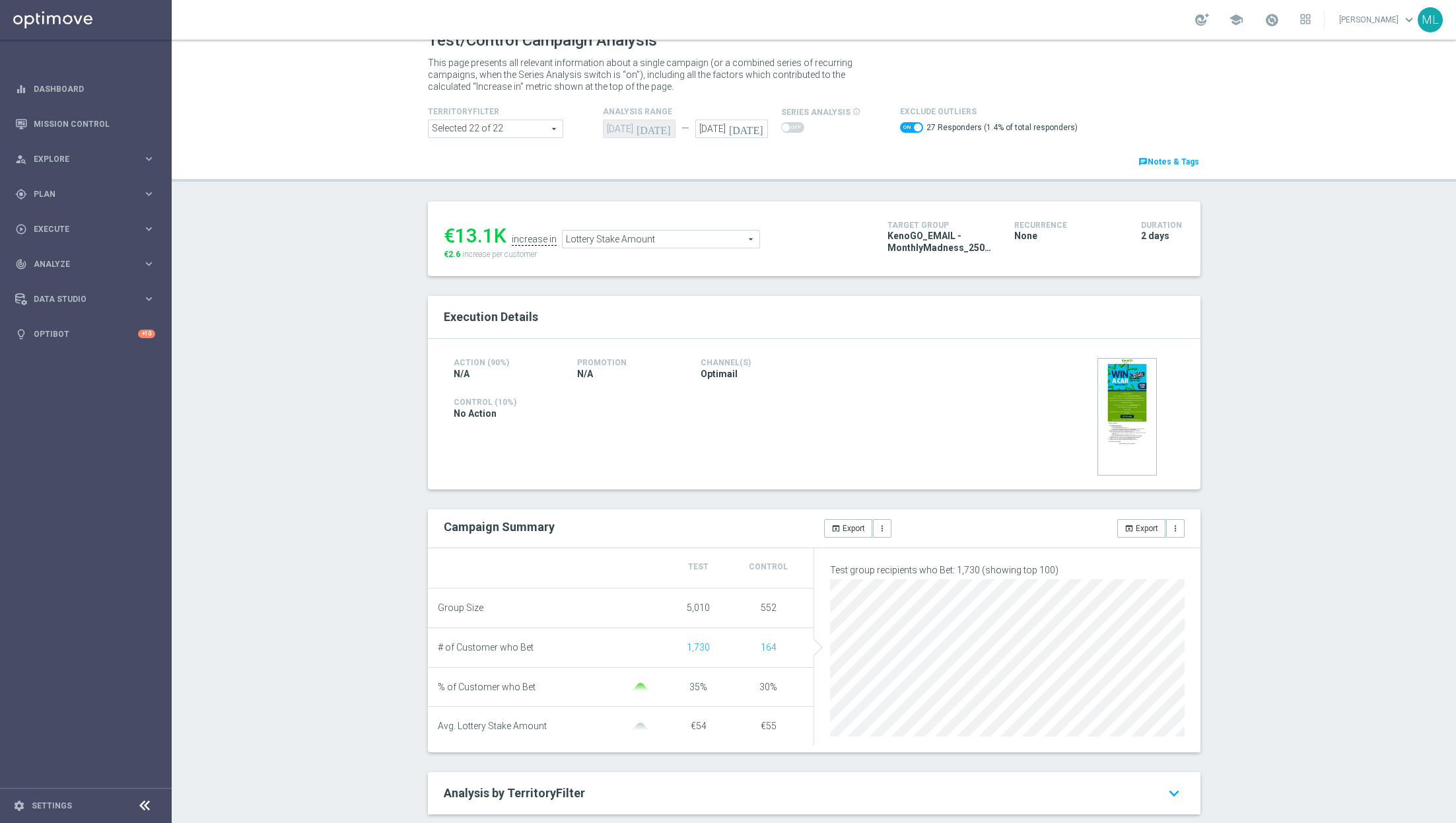
scroll to position [17, 0]
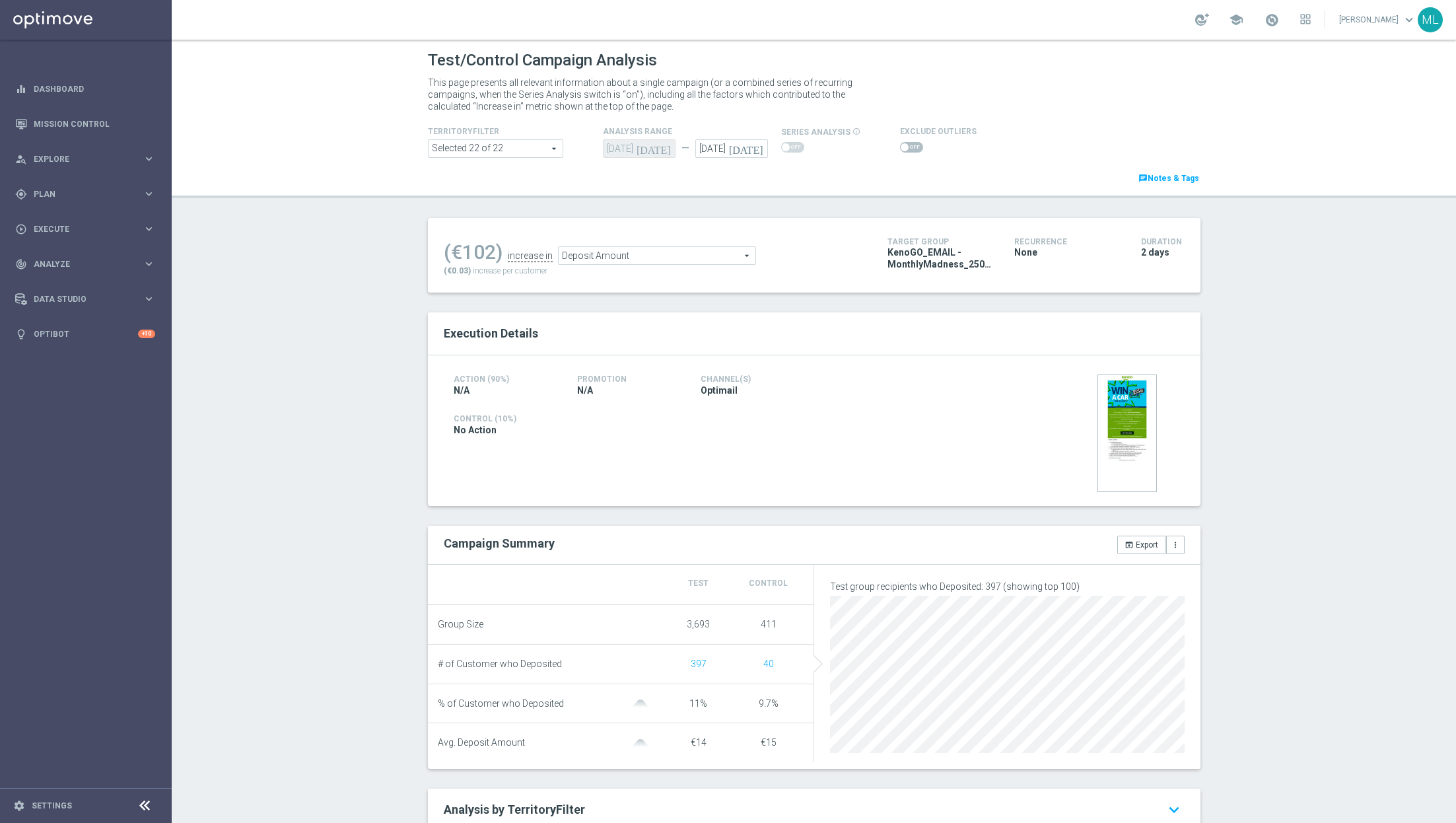
click at [913, 149] on span at bounding box center [911, 147] width 23 height 10
click at [913, 149] on input "checkbox" at bounding box center [911, 147] width 23 height 10
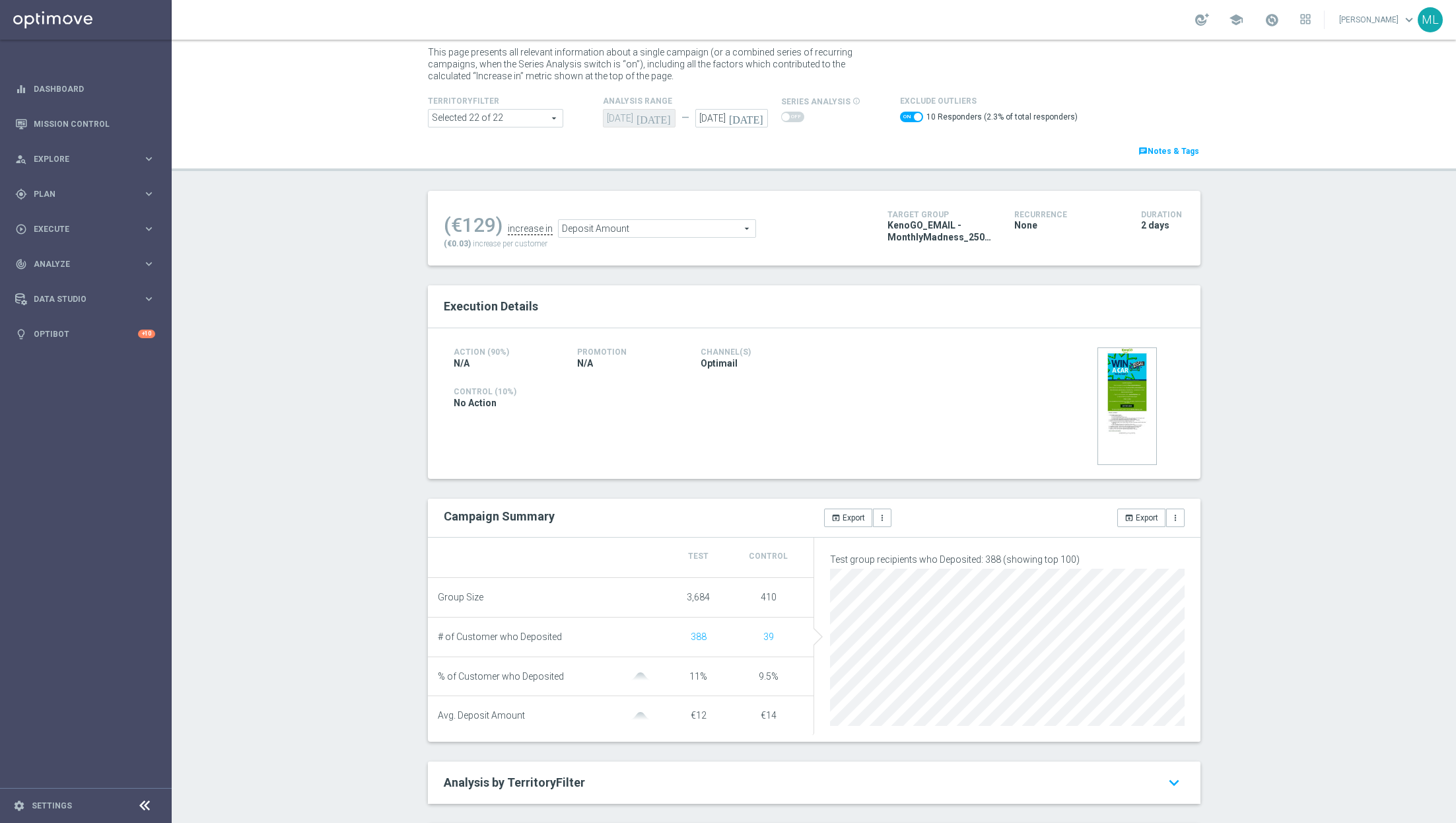
scroll to position [10, 0]
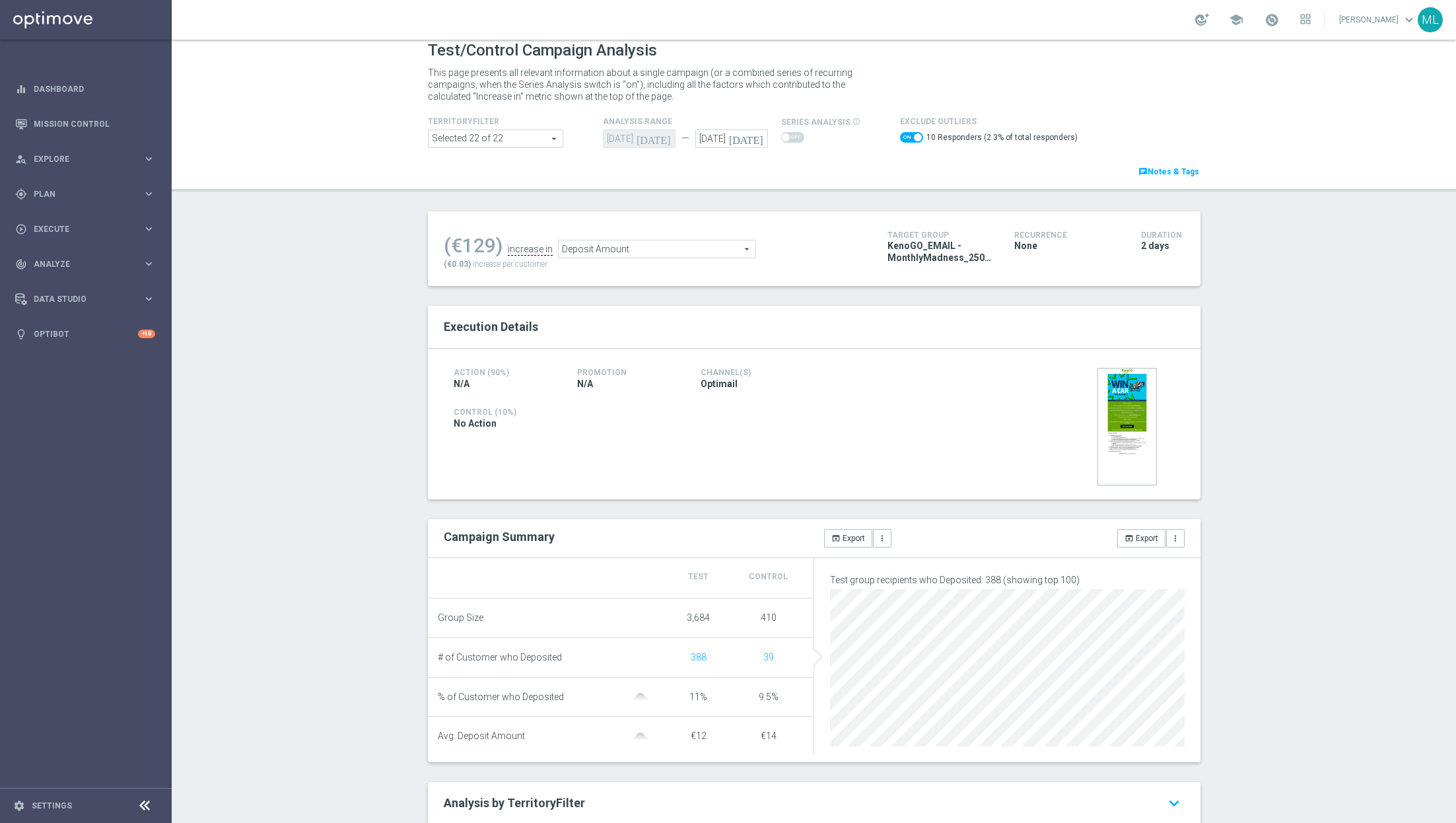
click at [905, 135] on span at bounding box center [911, 137] width 23 height 10
click at [905, 135] on input "checkbox" at bounding box center [911, 137] width 23 height 10
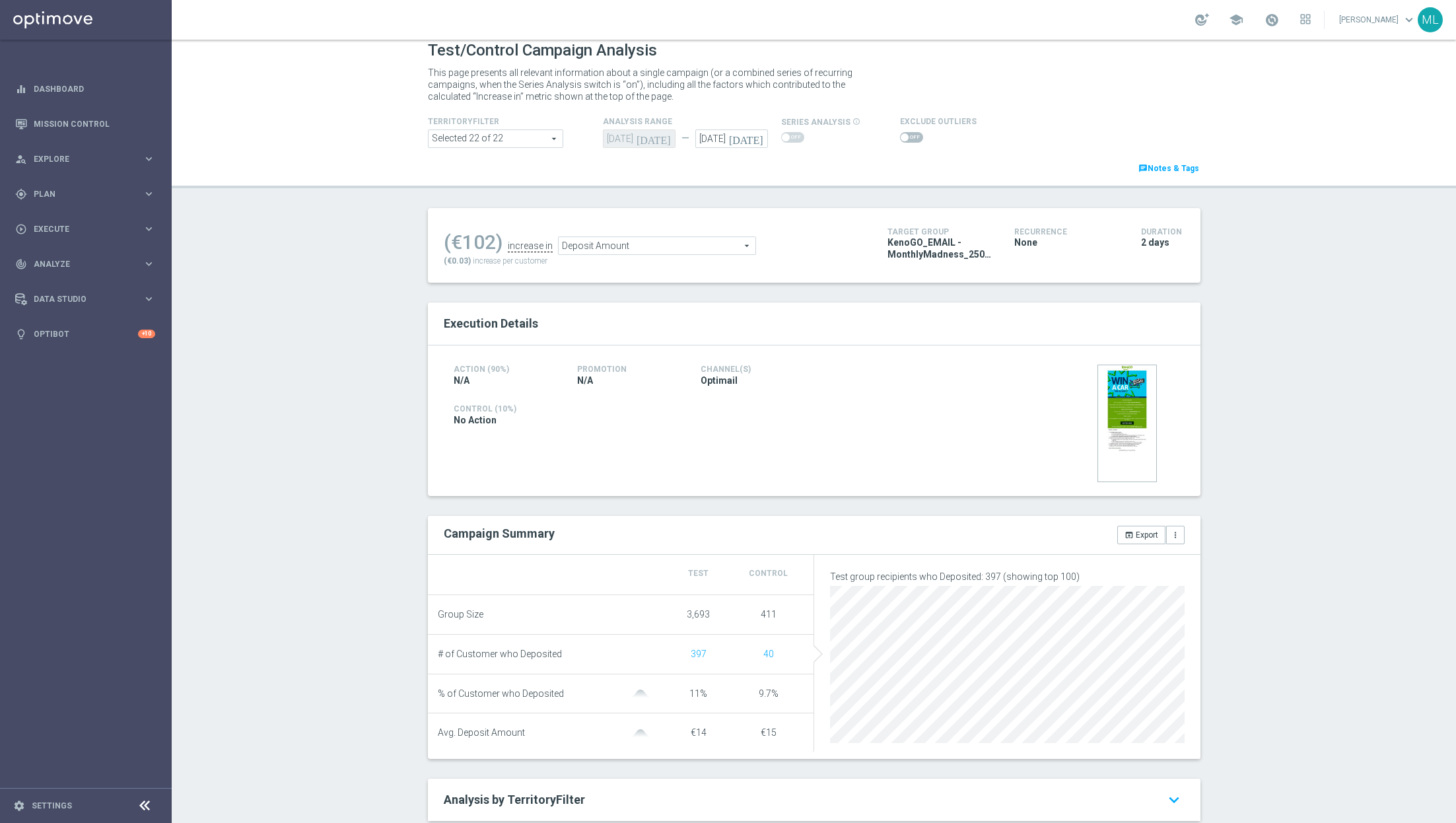
scroll to position [0, 0]
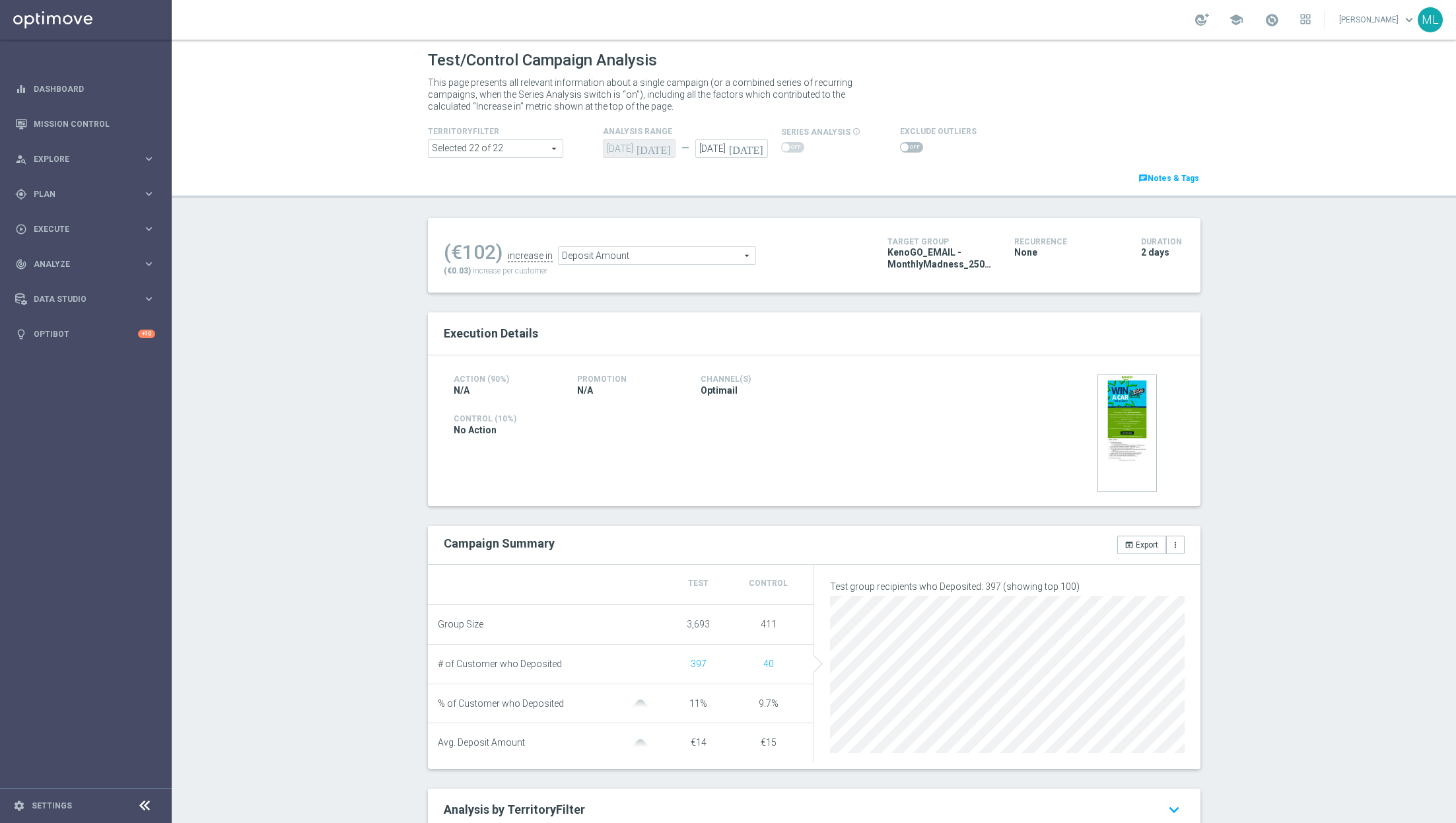
click at [911, 145] on span at bounding box center [911, 147] width 23 height 10
click at [911, 145] on input "checkbox" at bounding box center [911, 147] width 23 height 10
checkbox input "true"
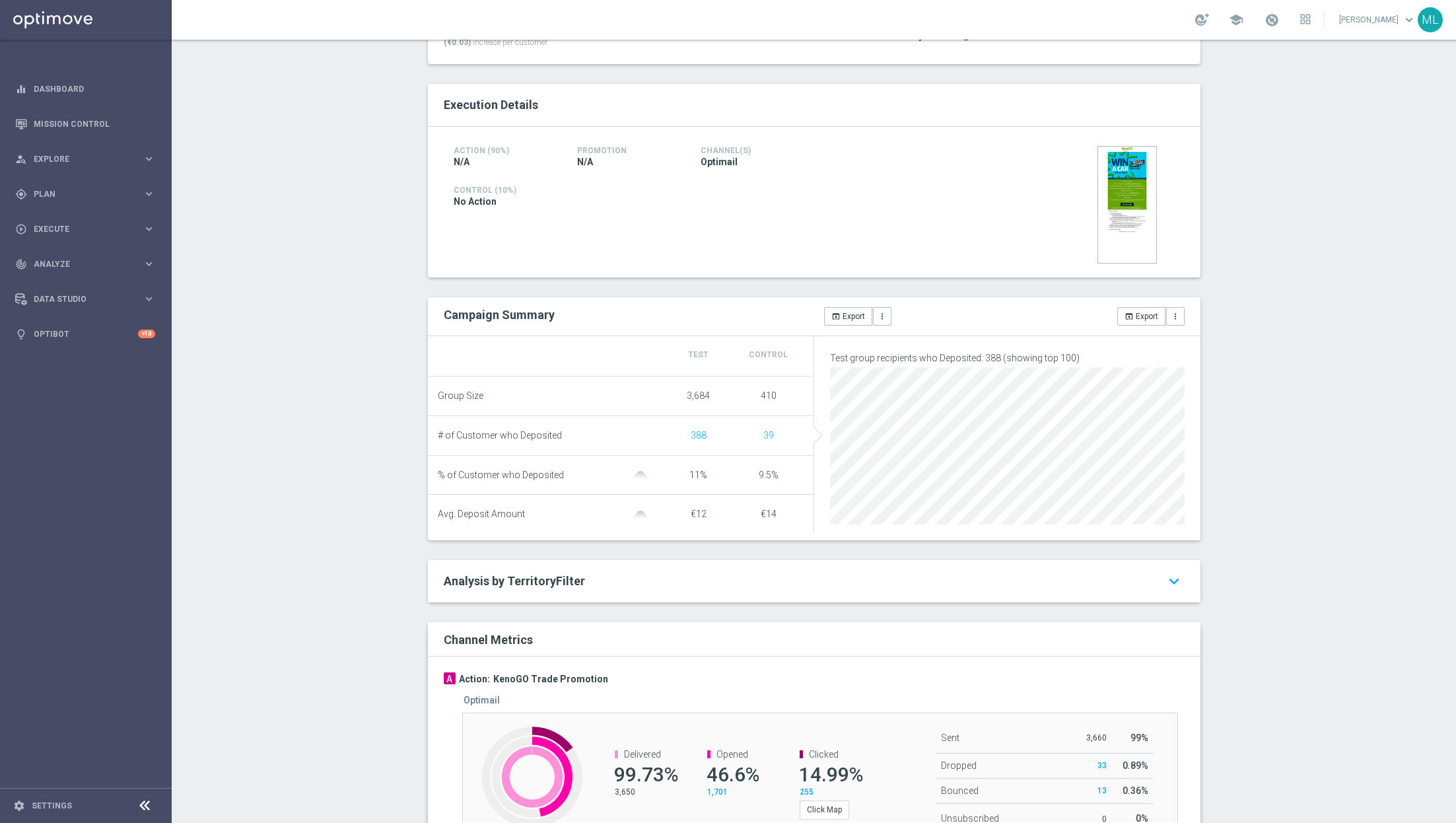
scroll to position [252, 0]
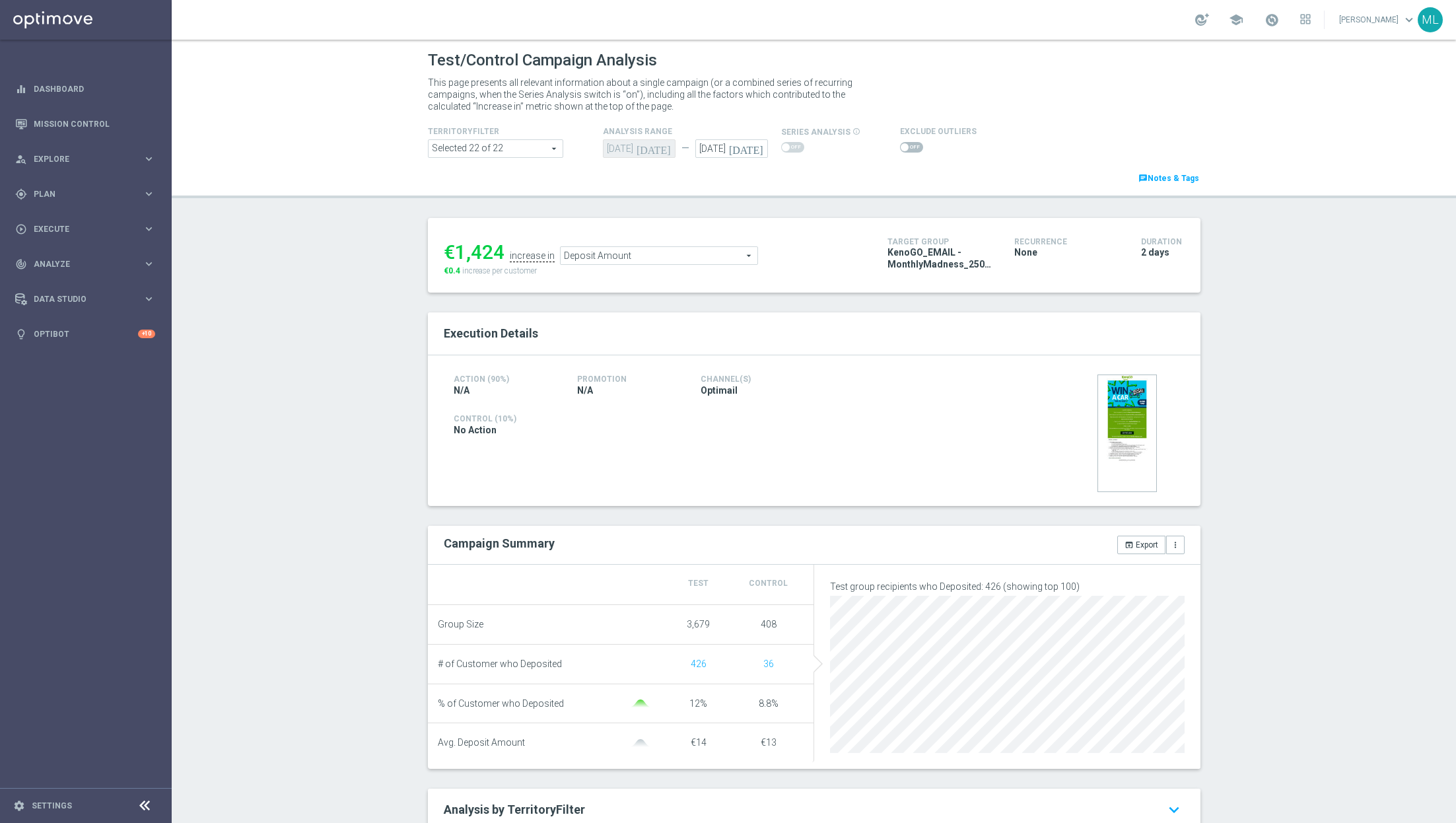
click at [911, 144] on span at bounding box center [911, 147] width 23 height 10
click at [911, 144] on input "checkbox" at bounding box center [911, 147] width 23 height 10
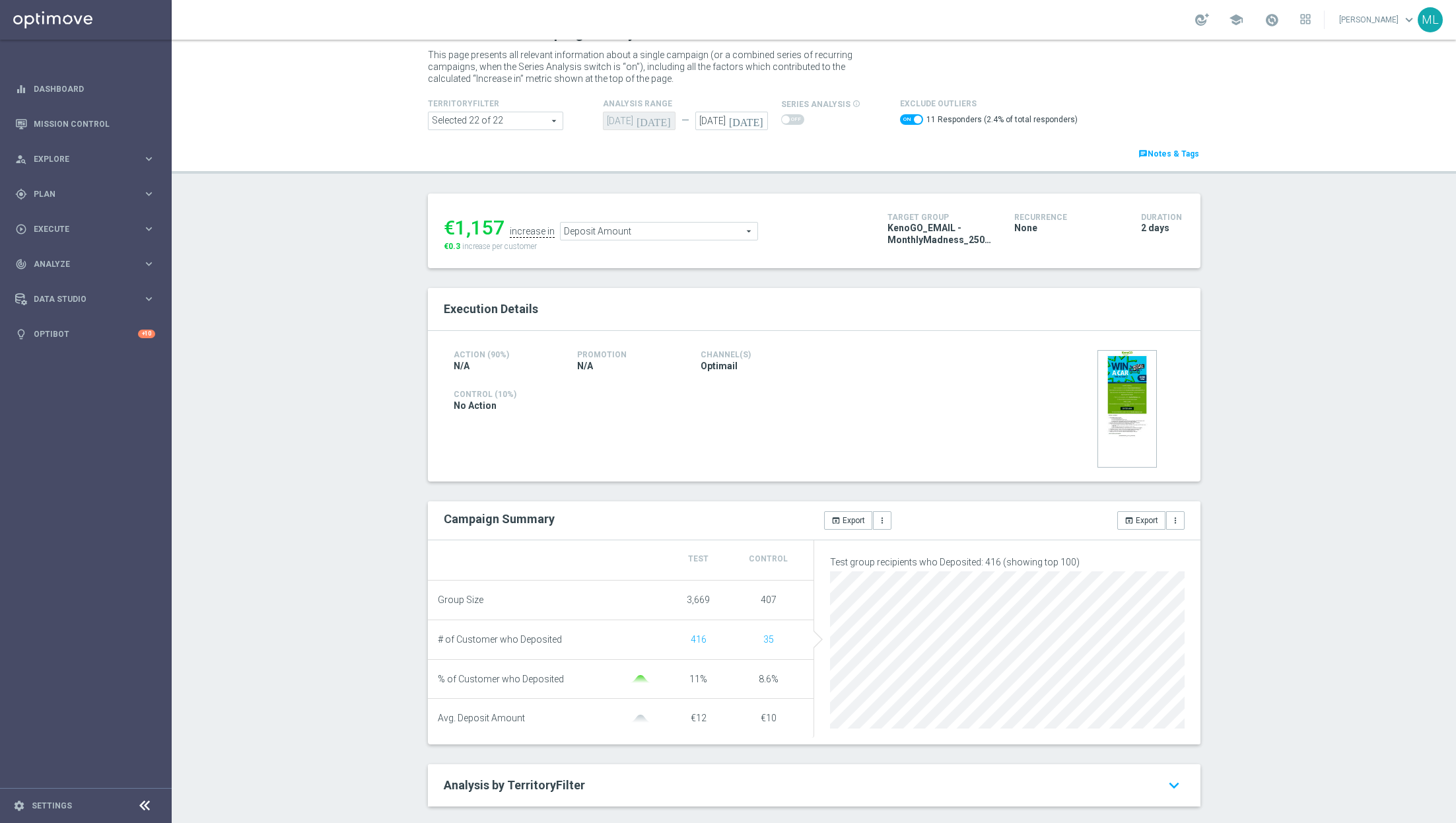
scroll to position [24, 0]
click at [902, 121] on span at bounding box center [911, 122] width 23 height 10
click at [902, 121] on input "checkbox" at bounding box center [911, 122] width 23 height 10
checkbox input "false"
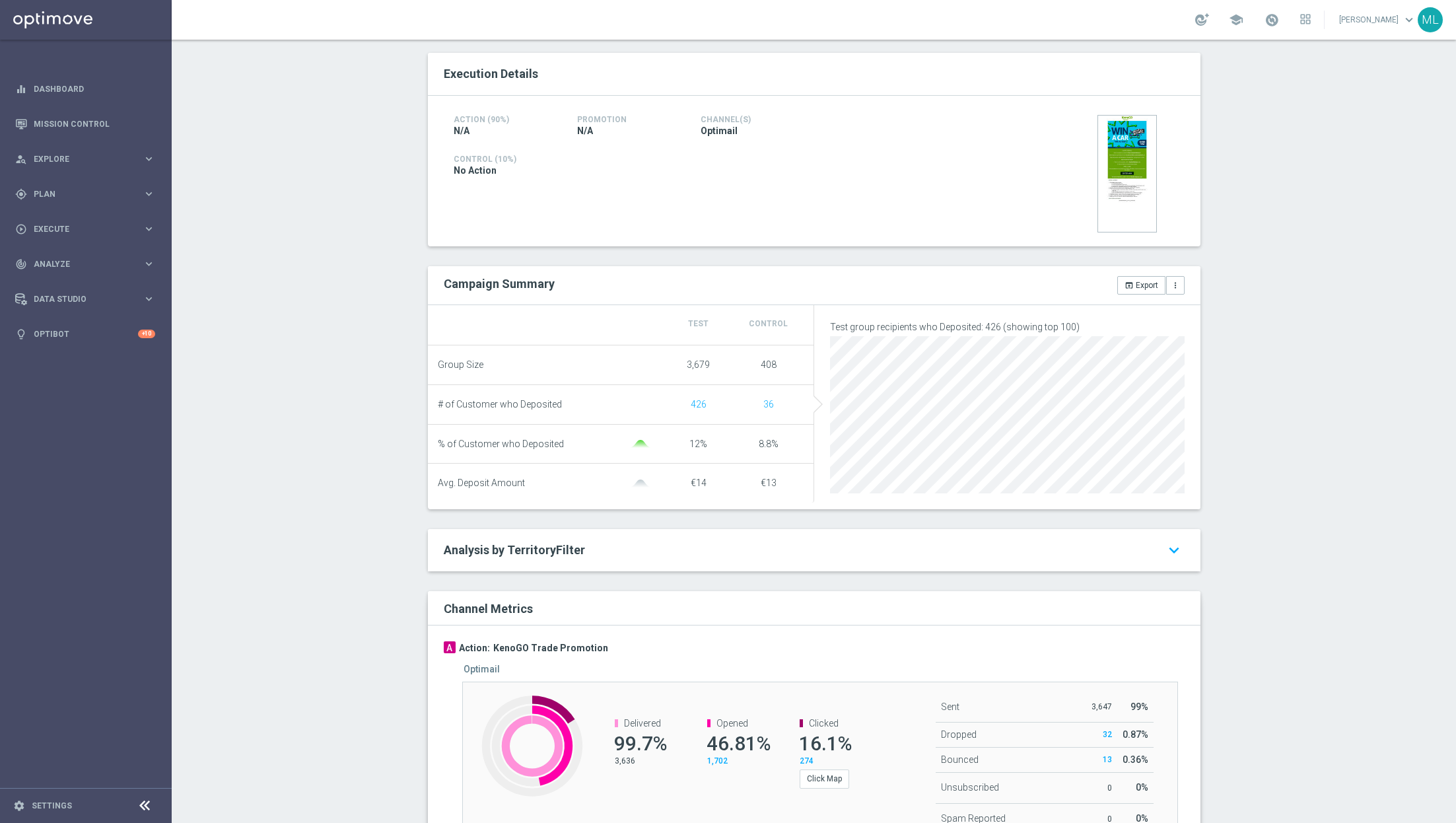
scroll to position [264, 0]
